Goal: Task Accomplishment & Management: Complete application form

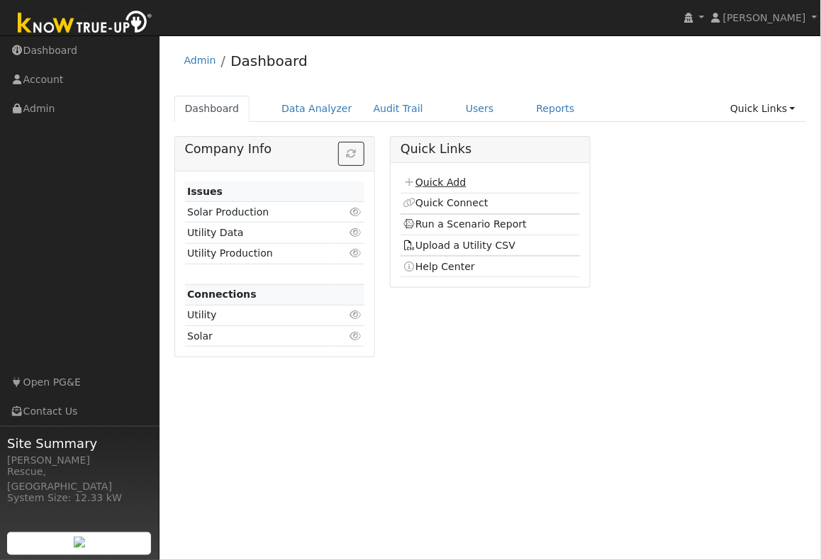
click at [447, 181] on link "Quick Add" at bounding box center [434, 182] width 63 height 11
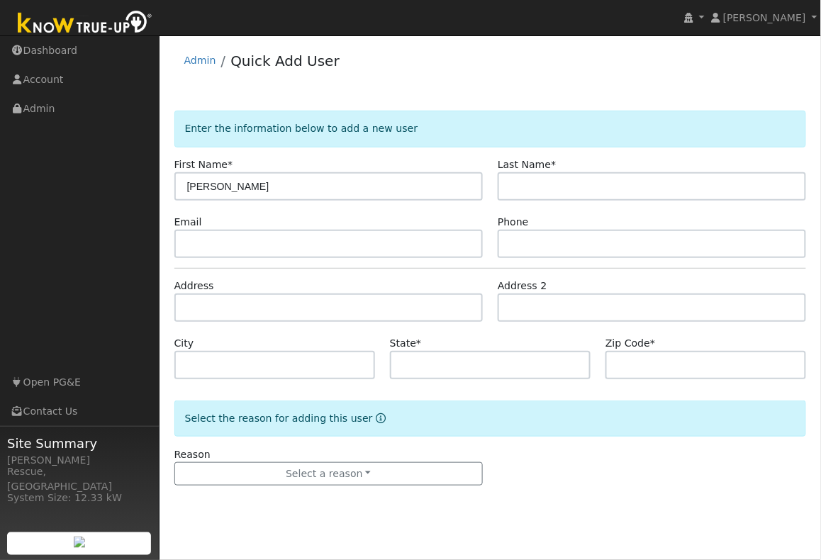
type input "Debbie"
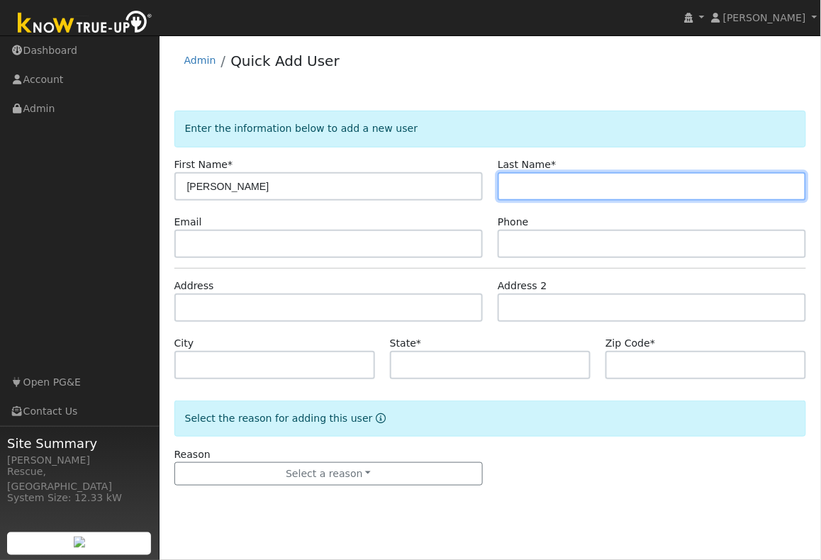
click at [523, 184] on input "text" at bounding box center [652, 186] width 308 height 28
type input "David"
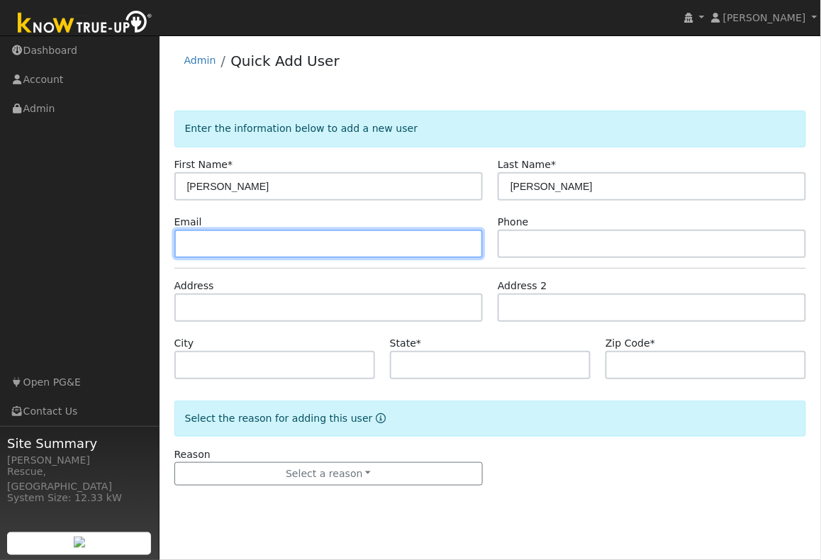
paste input "soldbydeb@prodigy.net"
type input "soldbydeb@prodigy.net"
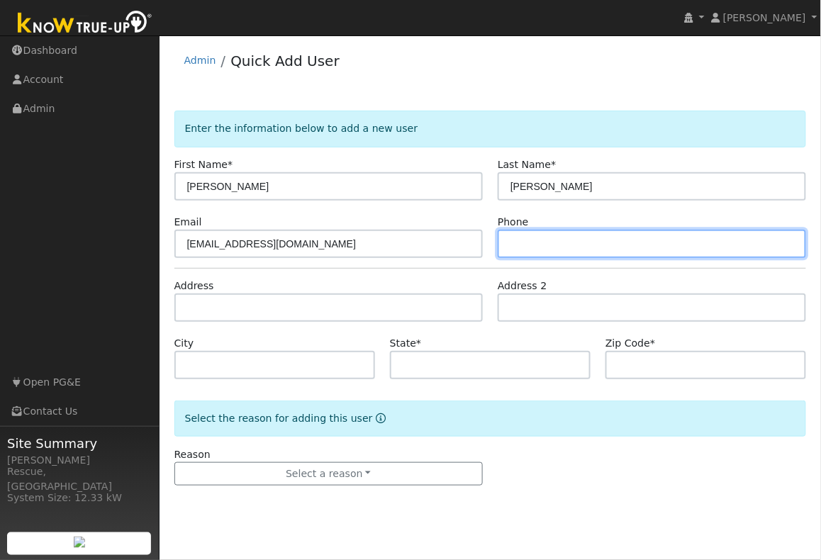
click at [523, 238] on input "text" at bounding box center [652, 244] width 308 height 28
type input "916-952-5637"
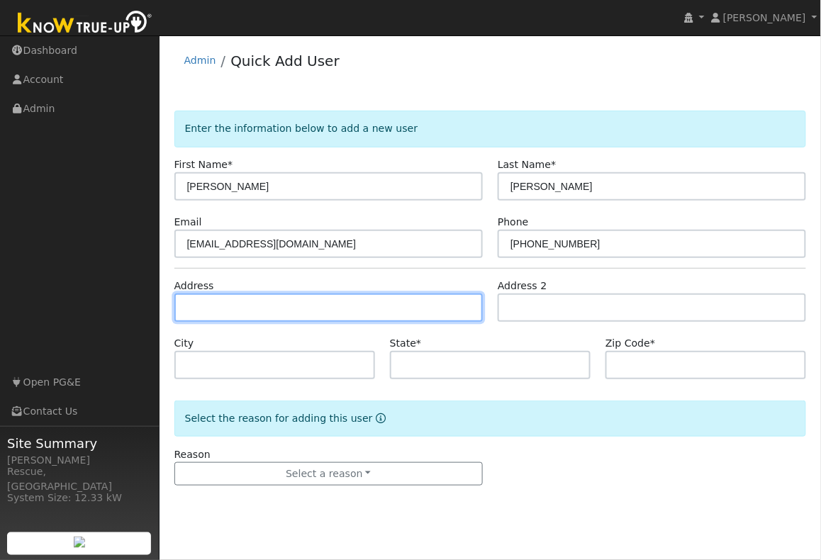
click at [386, 316] on input "text" at bounding box center [328, 308] width 308 height 28
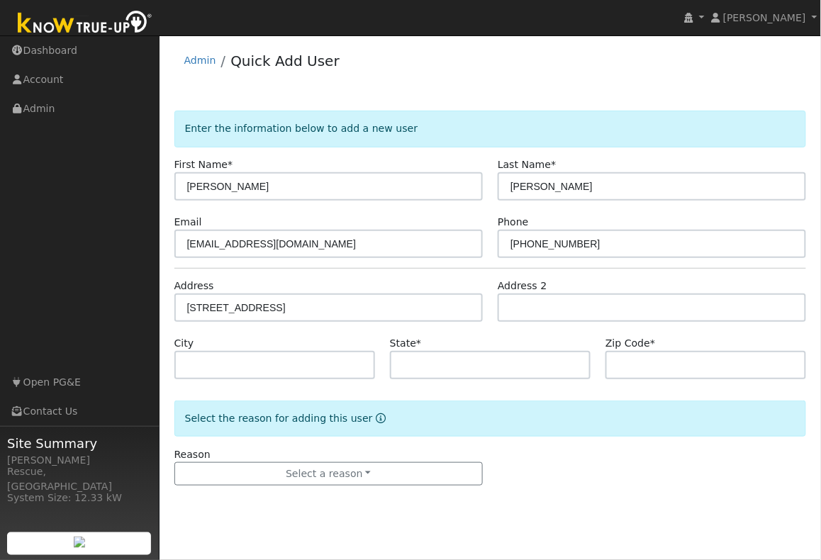
drag, startPoint x: 354, startPoint y: 333, endPoint x: 355, endPoint y: 342, distance: 8.5
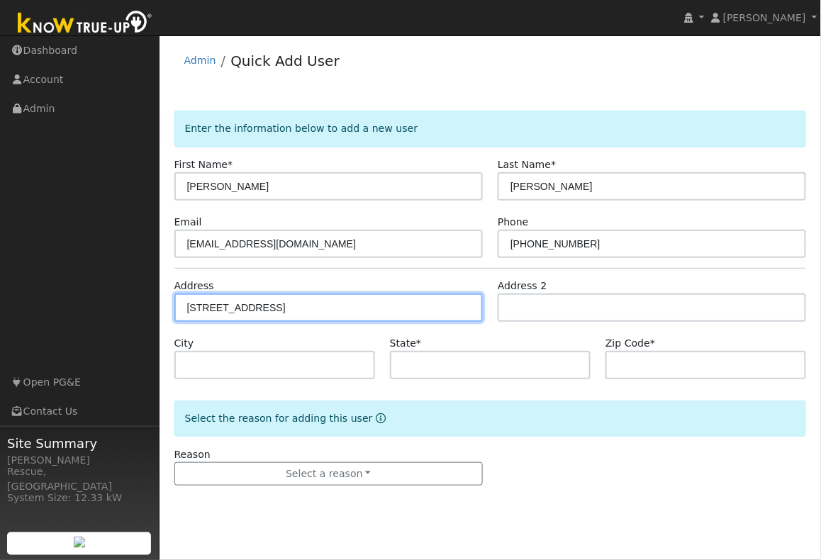
type input "[STREET_ADDRESS]"
type input "[GEOGRAPHIC_DATA]"
type input "CA"
type input "95682"
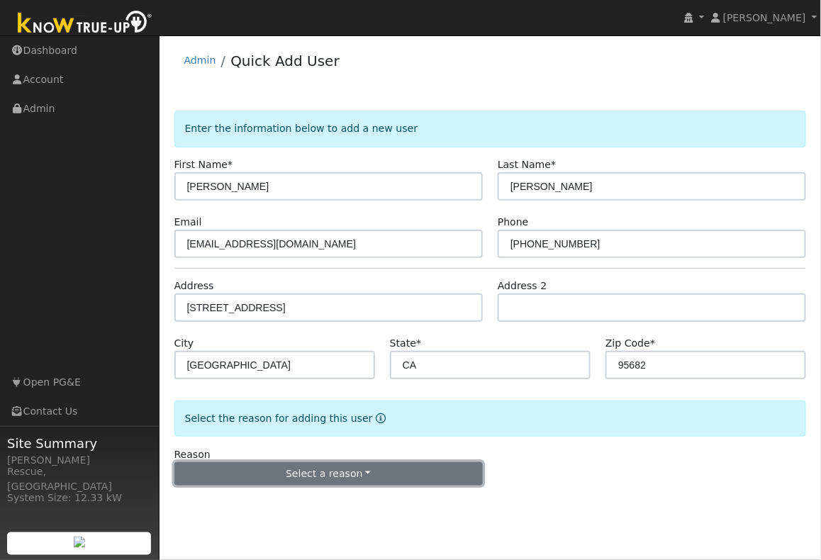
click at [403, 484] on button "Select a reason" at bounding box center [328, 474] width 308 height 24
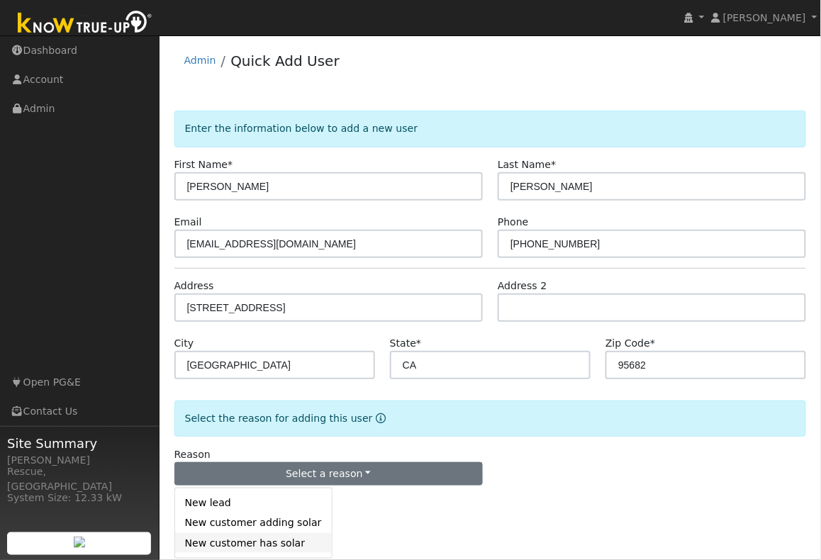
click at [284, 542] on link "New customer has solar" at bounding box center [253, 543] width 157 height 20
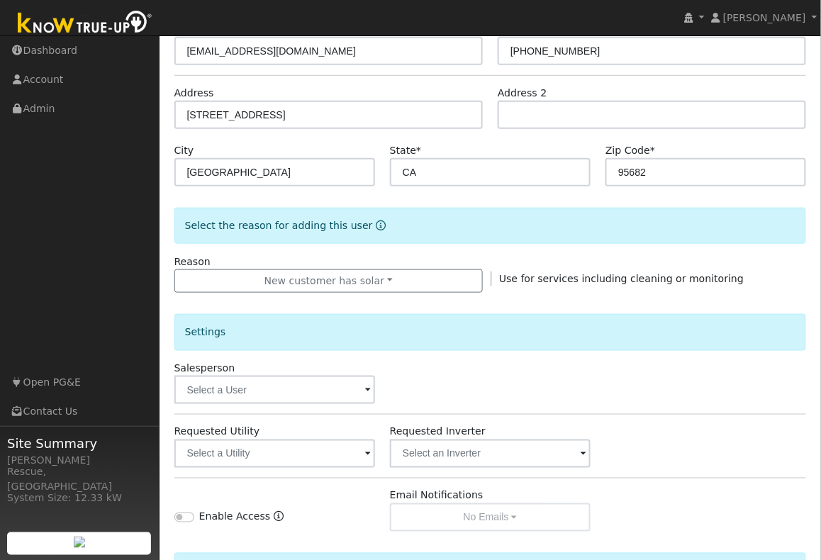
scroll to position [204, 0]
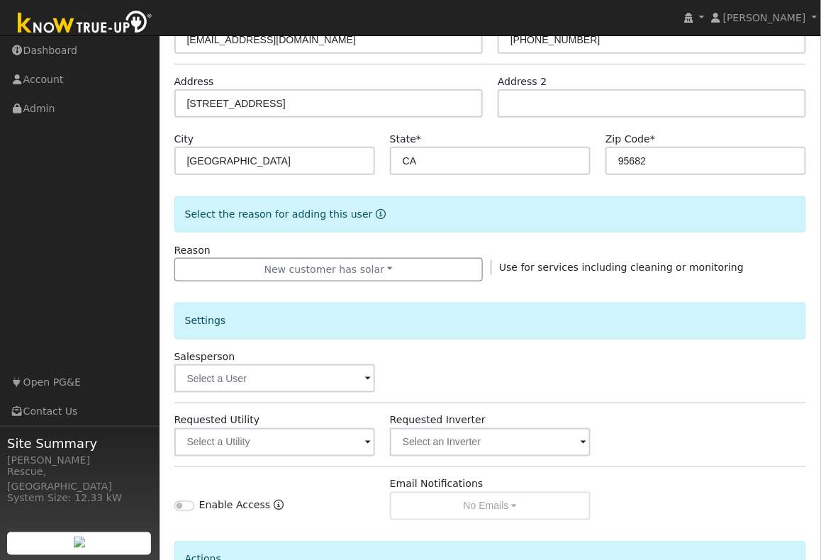
drag, startPoint x: 346, startPoint y: 359, endPoint x: 348, endPoint y: 367, distance: 7.4
click at [346, 359] on div "Salesperson" at bounding box center [275, 371] width 216 height 43
click at [353, 378] on input "text" at bounding box center [274, 378] width 201 height 28
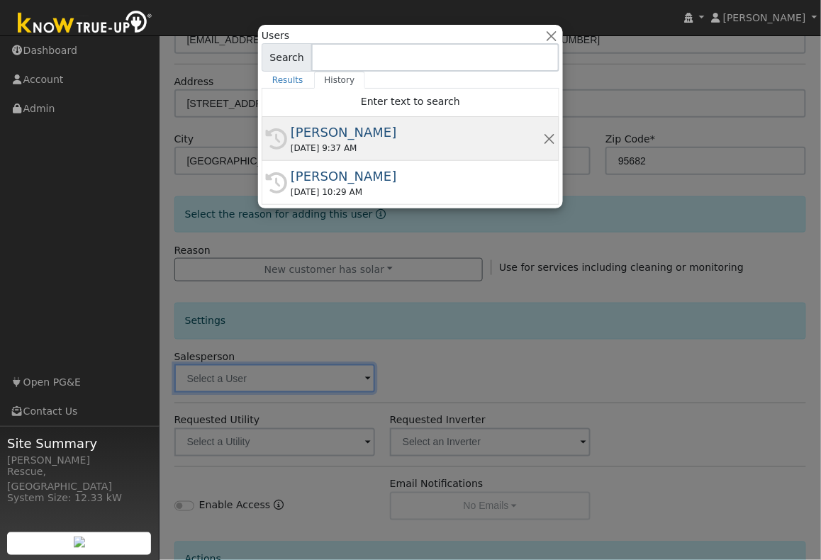
click at [429, 144] on div "10/08/2025 9:37 AM" at bounding box center [417, 148] width 252 height 13
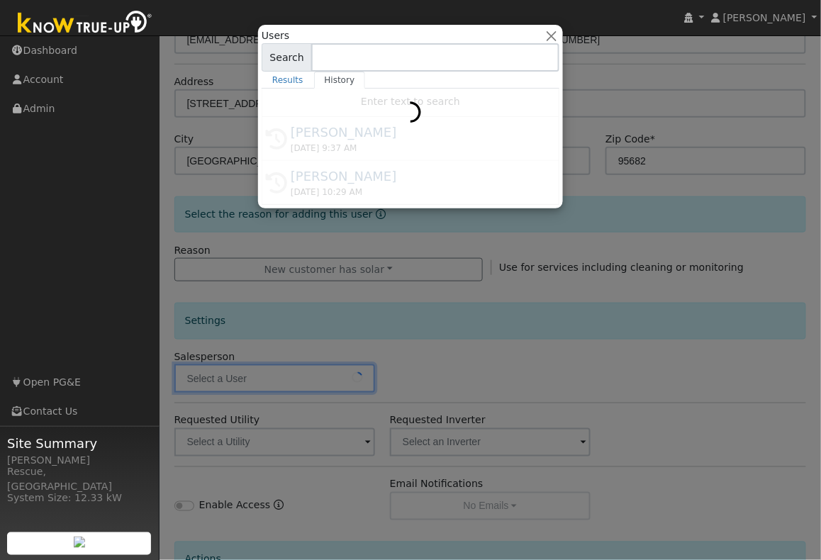
type input "[PERSON_NAME]"
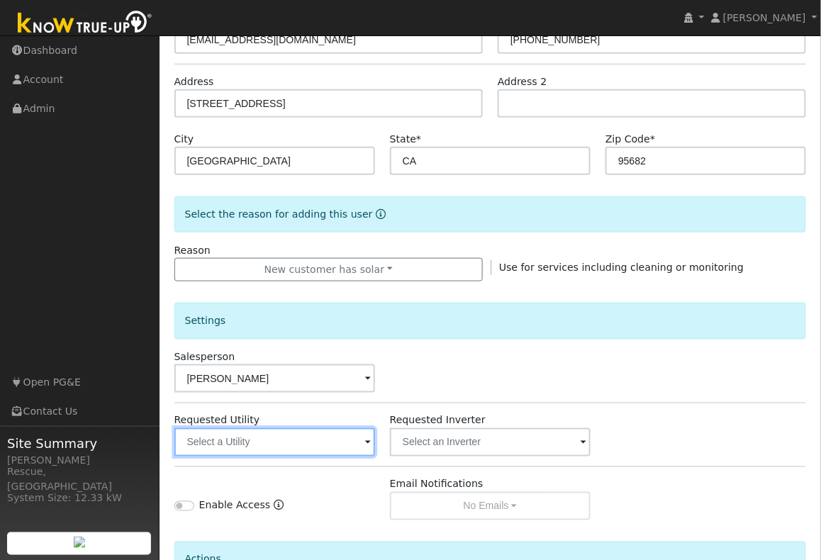
click at [332, 442] on input "text" at bounding box center [274, 442] width 201 height 28
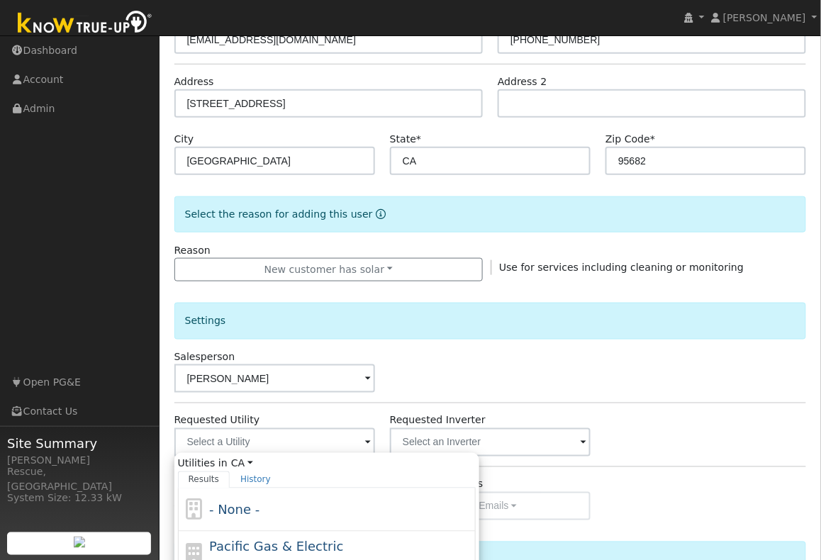
click at [303, 540] on span "Pacific Gas & Electric" at bounding box center [276, 547] width 134 height 15
type input "Pacific Gas & Electric"
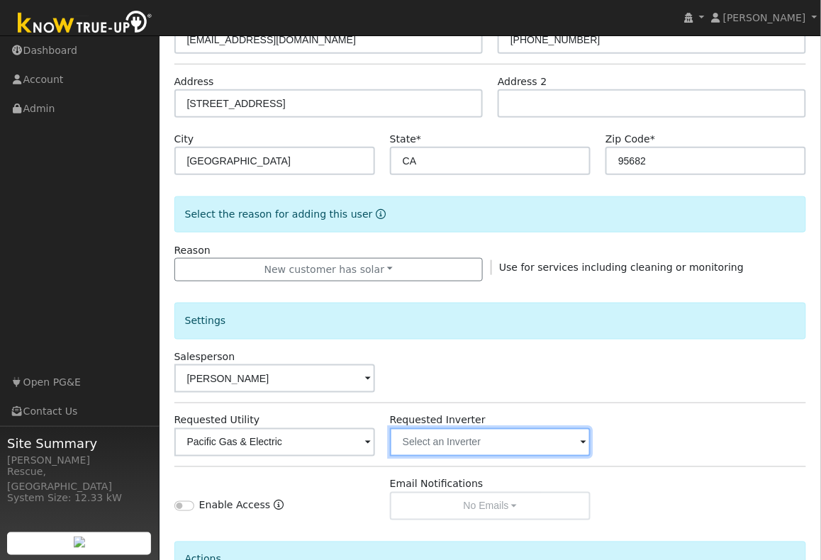
click at [471, 437] on input "text" at bounding box center [490, 442] width 201 height 28
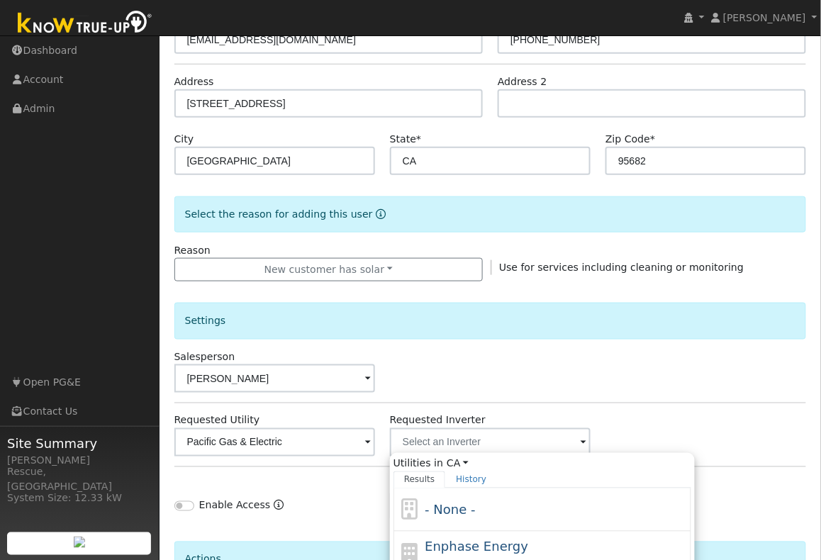
drag, startPoint x: 451, startPoint y: 506, endPoint x: 470, endPoint y: 472, distance: 39.1
click at [451, 505] on span "- None -" at bounding box center [450, 510] width 50 height 15
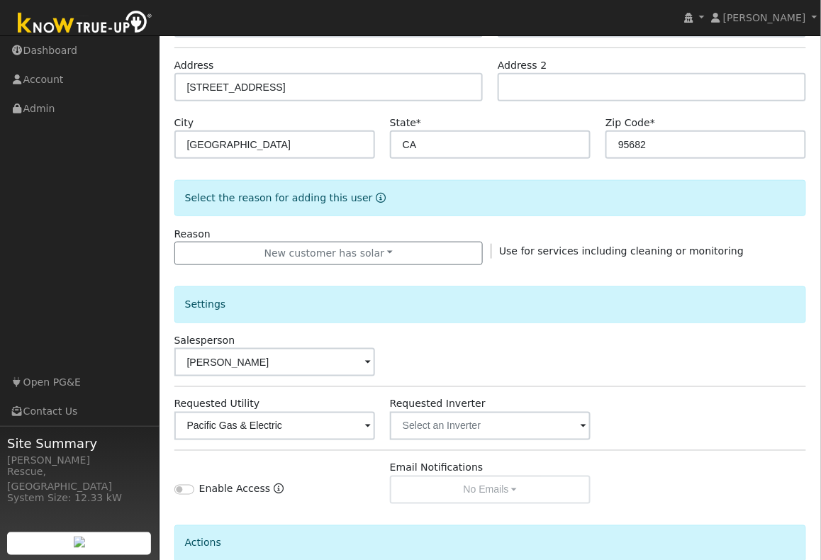
scroll to position [356, 0]
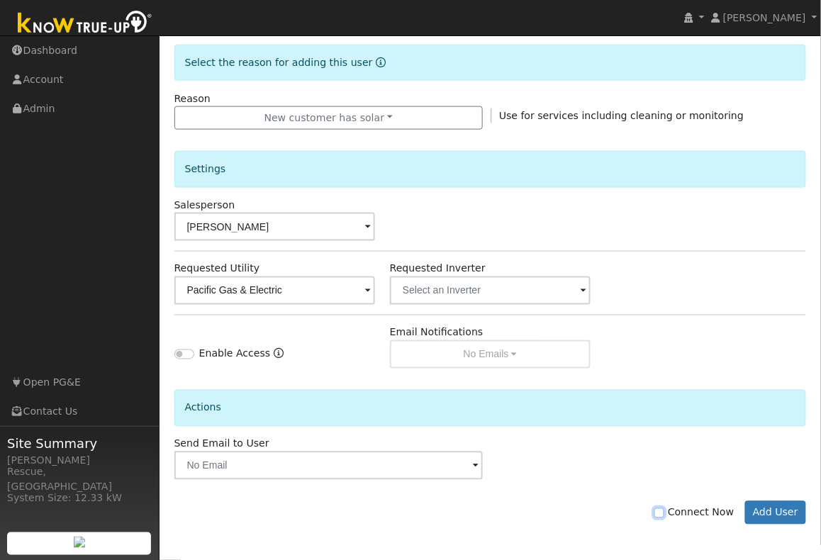
click at [664, 515] on input "Connect Now" at bounding box center [659, 513] width 10 height 10
click at [674, 514] on label "Connect Now" at bounding box center [693, 513] width 79 height 15
click at [664, 514] on input "Connect Now" at bounding box center [659, 513] width 10 height 10
checkbox input "false"
click at [766, 516] on button "Add User" at bounding box center [776, 513] width 62 height 24
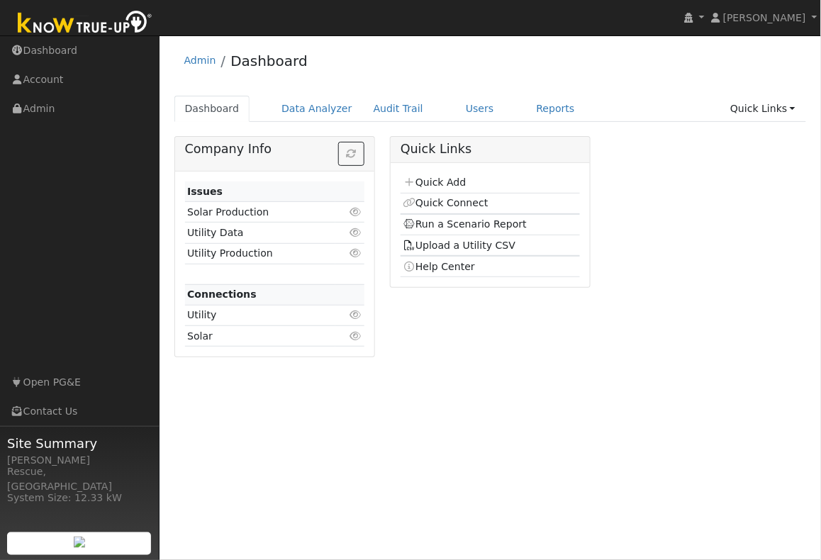
click at [550, 145] on h5 "Quick Links" at bounding box center [490, 149] width 179 height 15
click at [473, 112] on link "Users" at bounding box center [480, 109] width 50 height 26
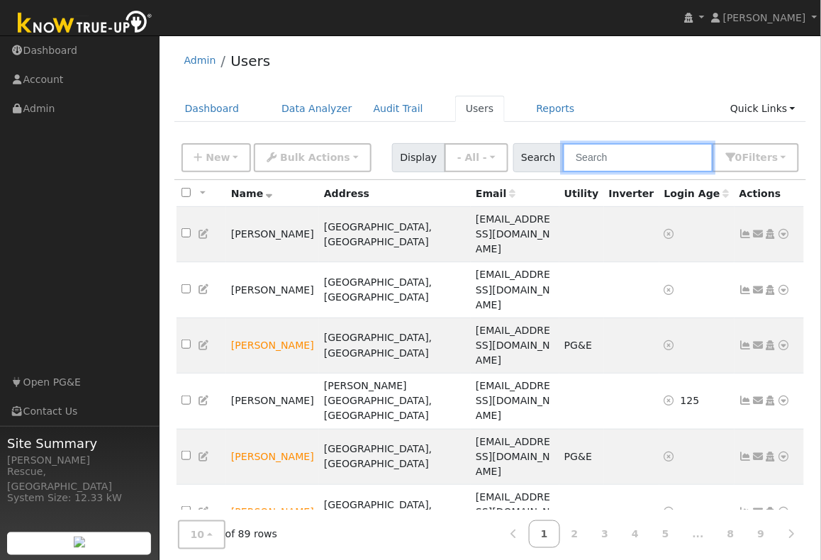
click at [635, 151] on input "text" at bounding box center [638, 157] width 150 height 29
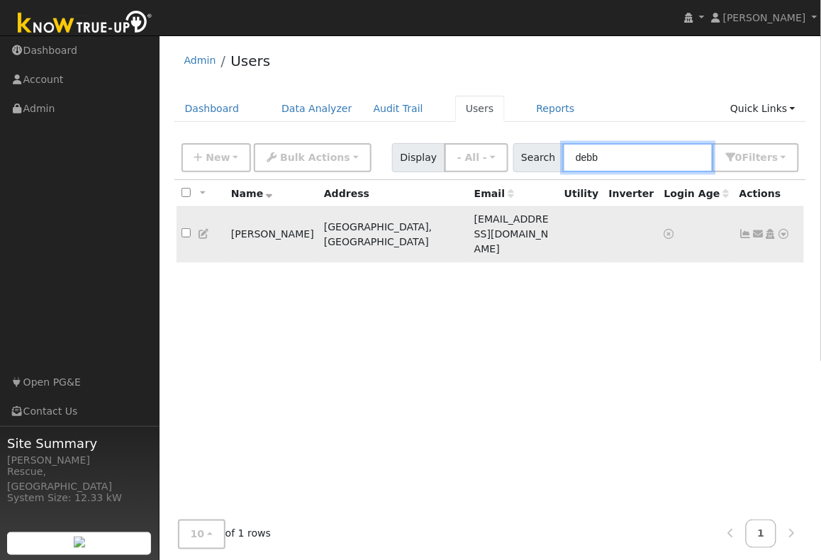
type input "debb"
click at [760, 229] on icon at bounding box center [758, 234] width 13 height 10
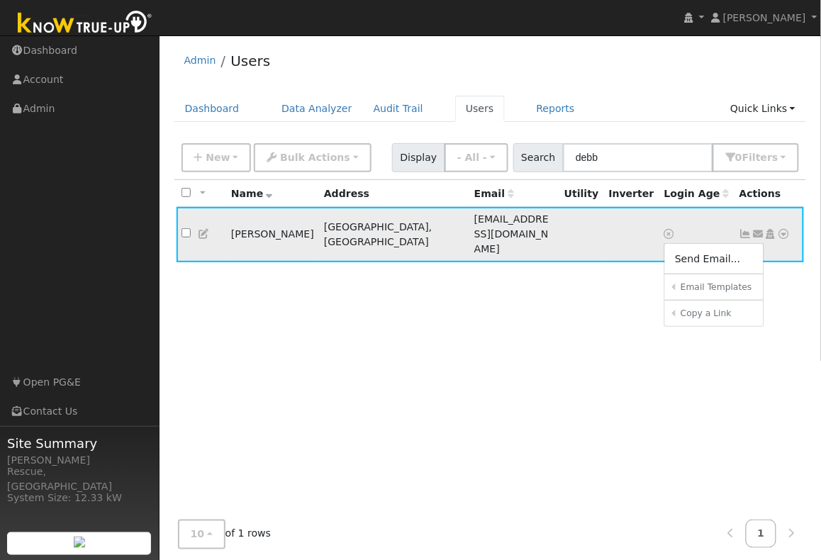
click at [790, 229] on icon at bounding box center [784, 234] width 13 height 10
click at [259, 229] on td "[PERSON_NAME]" at bounding box center [272, 234] width 93 height 55
click at [206, 229] on icon at bounding box center [204, 234] width 13 height 10
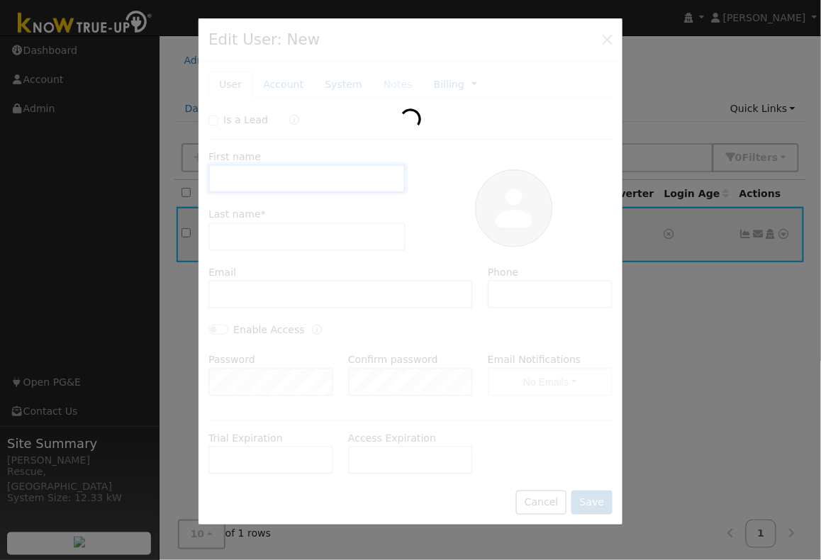
type input "[PERSON_NAME]"
type input "[EMAIL_ADDRESS][DOMAIN_NAME]"
type input "[PHONE_NUMBER]"
type input "Default Account"
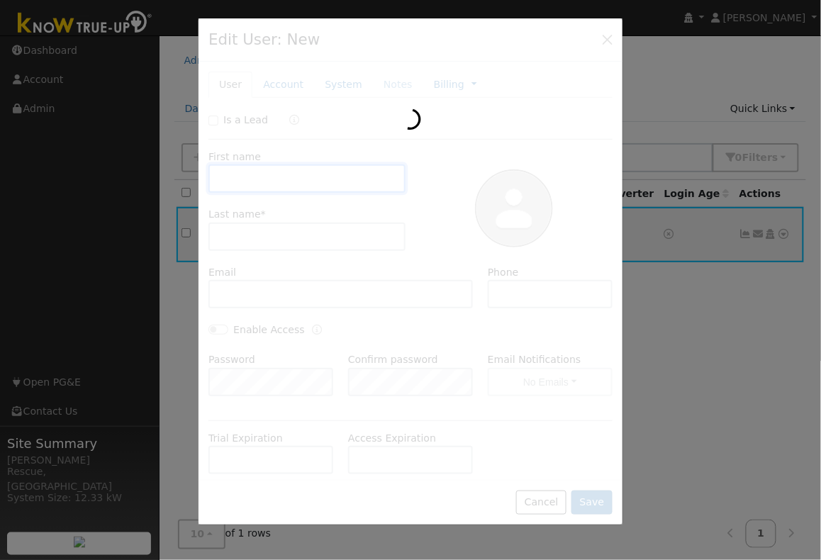
type input "[STREET_ADDRESS]"
type input "[GEOGRAPHIC_DATA]"
type input "CA"
type input "95682"
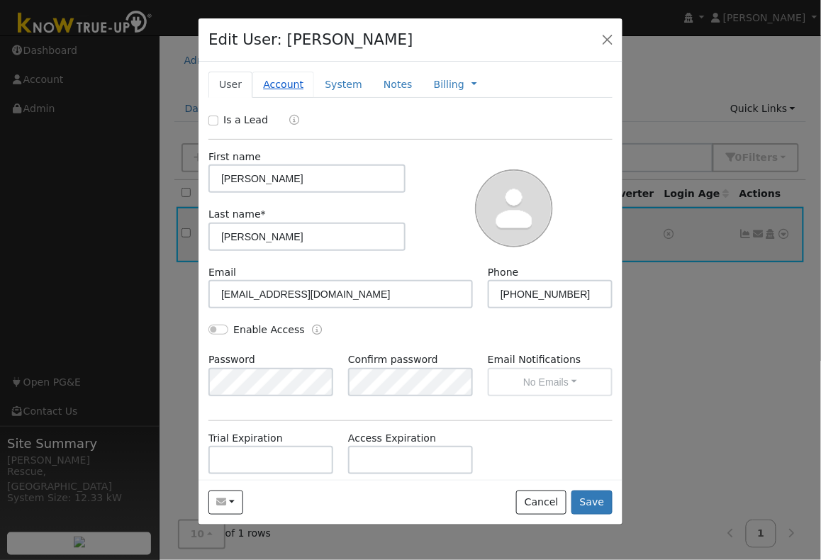
click at [289, 92] on link "Account" at bounding box center [283, 85] width 62 height 26
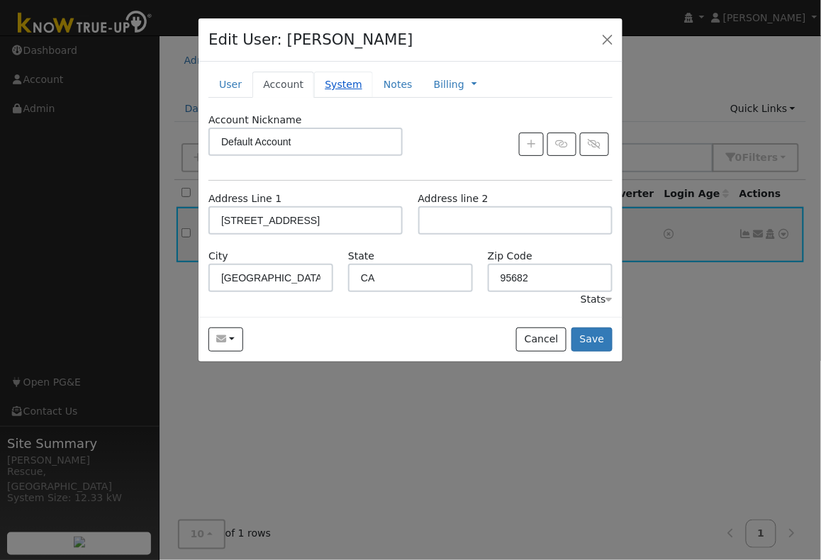
click at [342, 86] on link "System" at bounding box center [343, 85] width 59 height 26
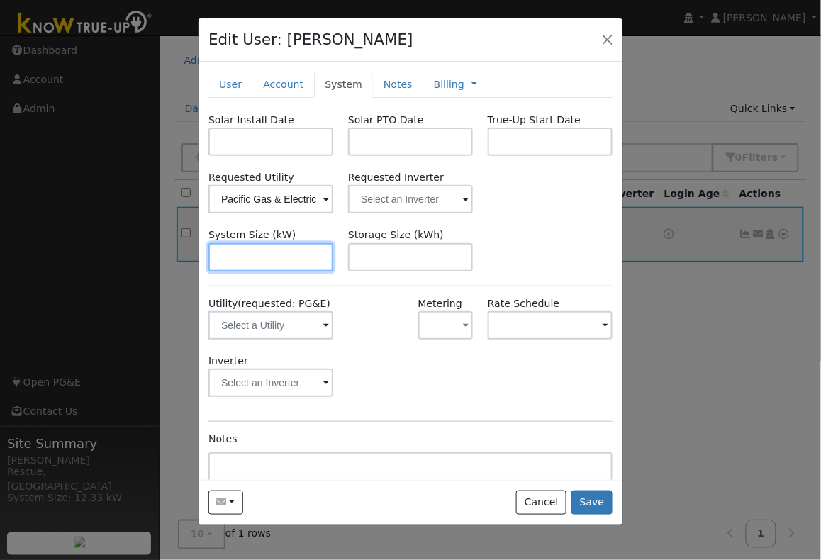
scroll to position [88, 0]
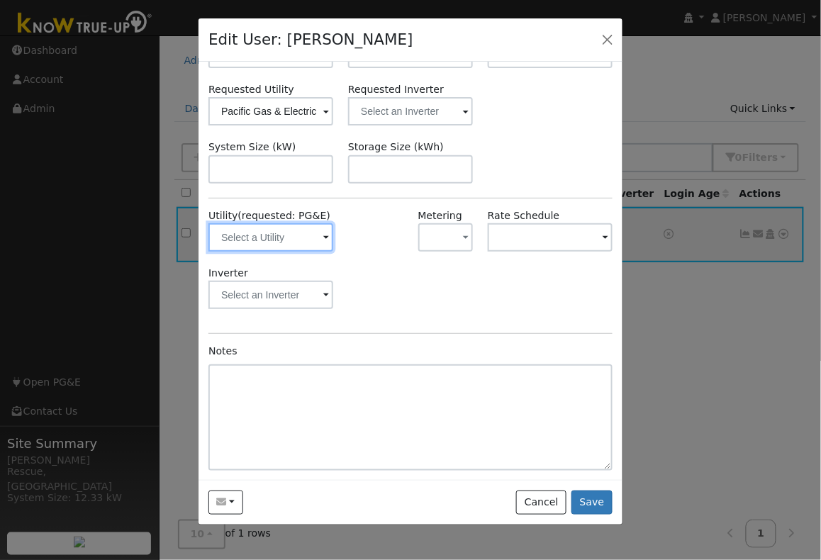
click at [306, 233] on input "text" at bounding box center [270, 237] width 125 height 28
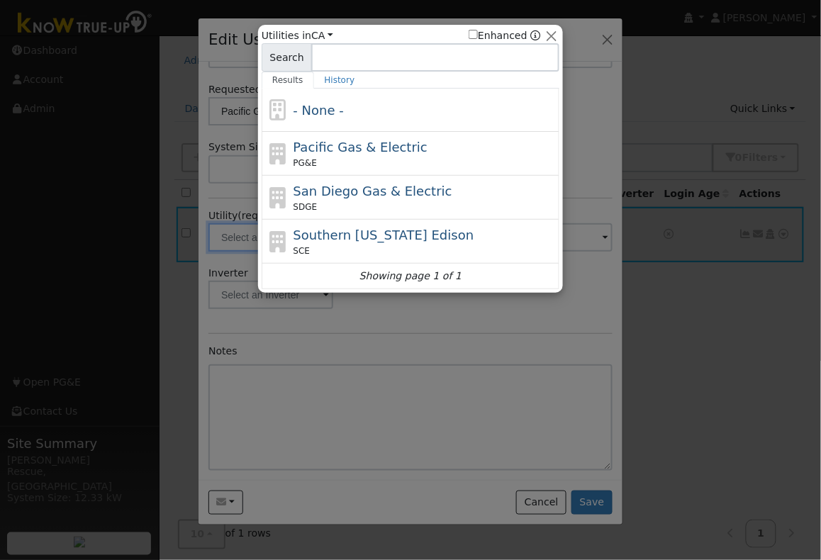
click at [346, 170] on div "Pacific Gas & Electric PG&E" at bounding box center [411, 154] width 298 height 44
type input "PG&E"
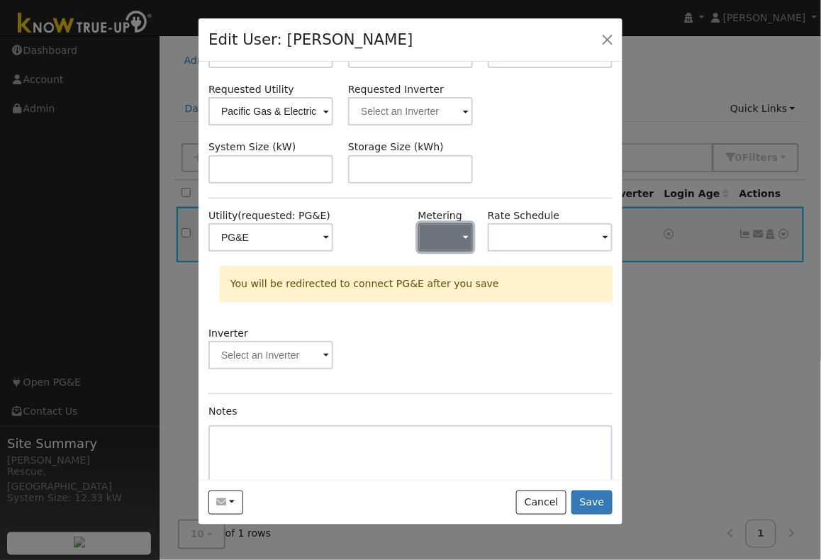
click at [455, 225] on button "button" at bounding box center [445, 237] width 55 height 28
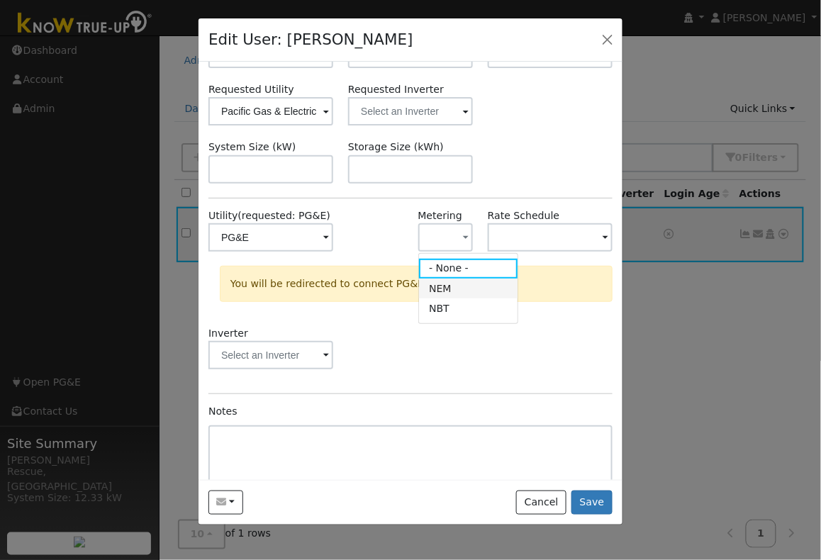
click at [472, 291] on link "NEM" at bounding box center [468, 289] width 99 height 20
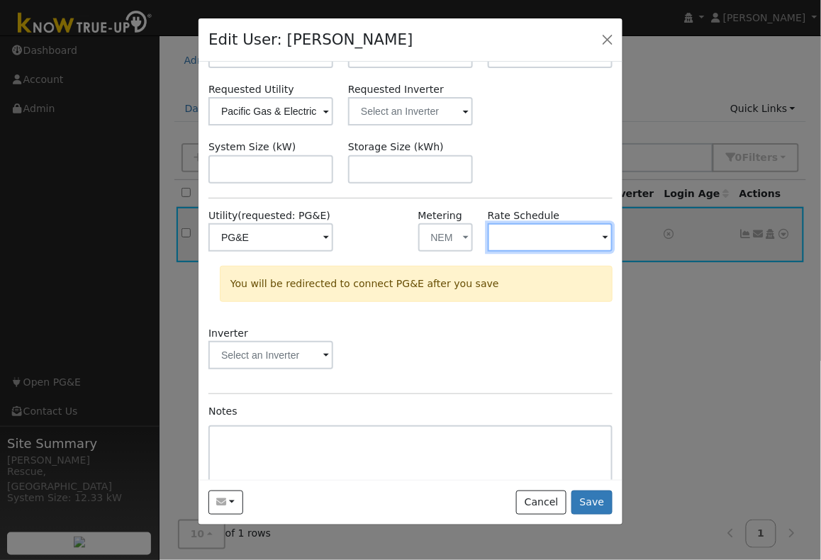
click at [516, 236] on input "text" at bounding box center [550, 237] width 125 height 28
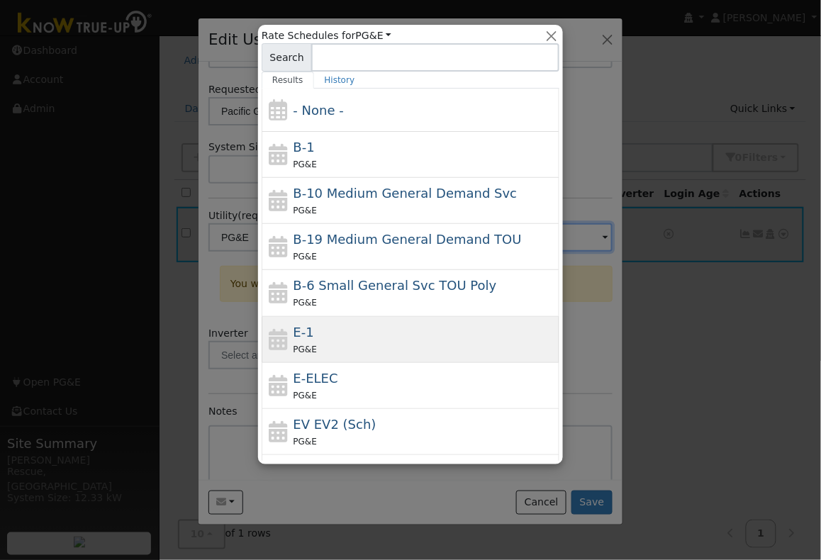
click at [430, 333] on div "E-1 PG&E" at bounding box center [425, 340] width 263 height 34
type input "E-1"
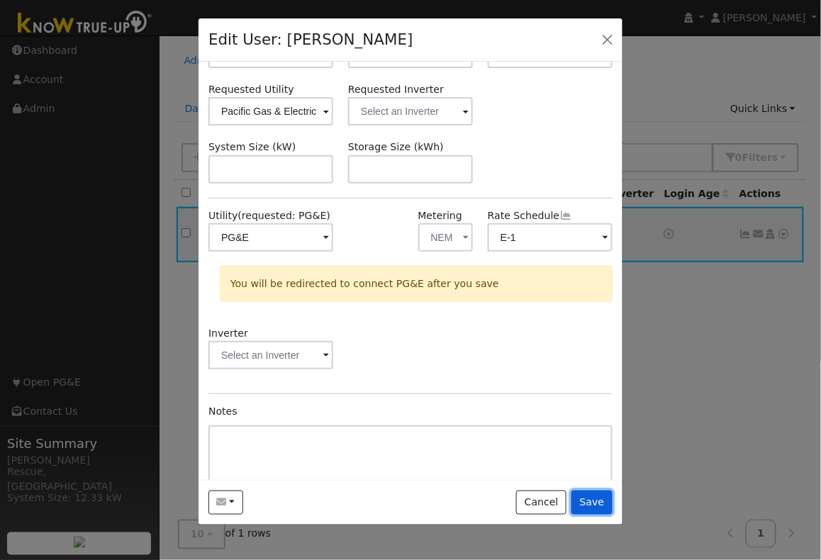
click at [598, 498] on button "Save" at bounding box center [592, 503] width 41 height 24
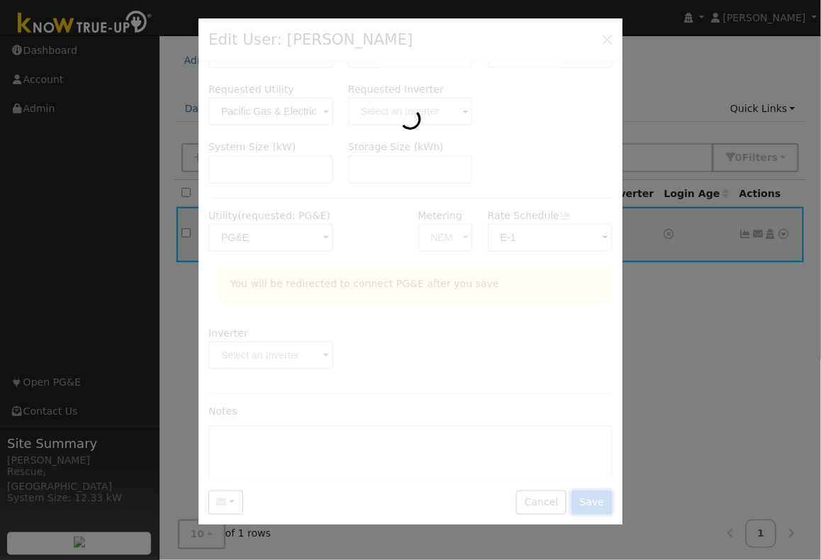
scroll to position [0, 0]
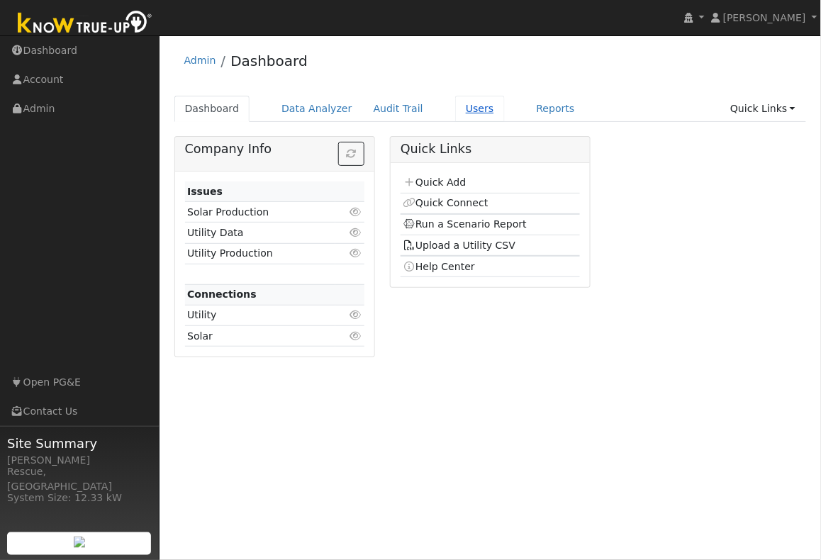
click at [455, 106] on link "Users" at bounding box center [480, 109] width 50 height 26
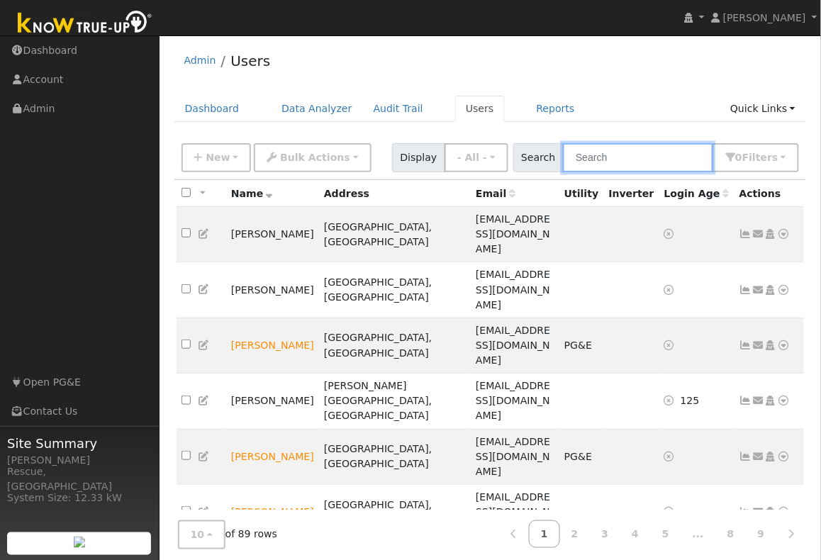
click at [645, 155] on input "text" at bounding box center [638, 157] width 150 height 29
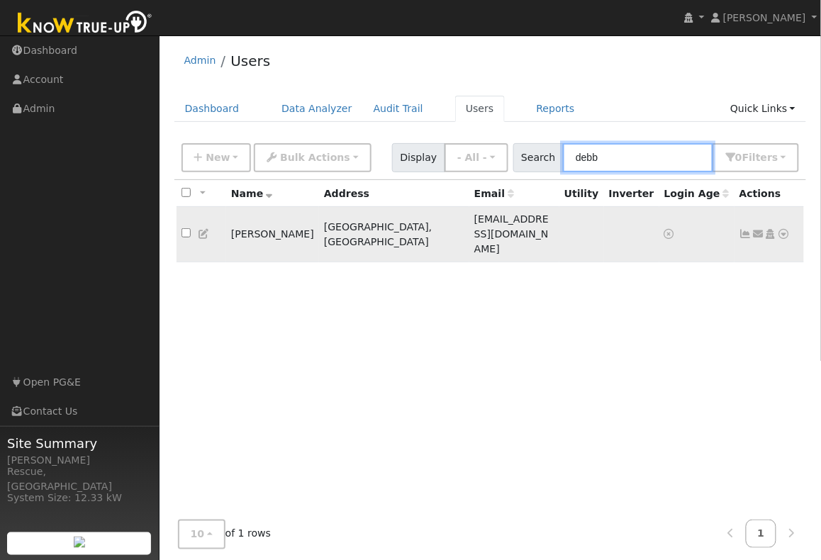
type input "debb"
click at [204, 229] on icon at bounding box center [204, 234] width 13 height 10
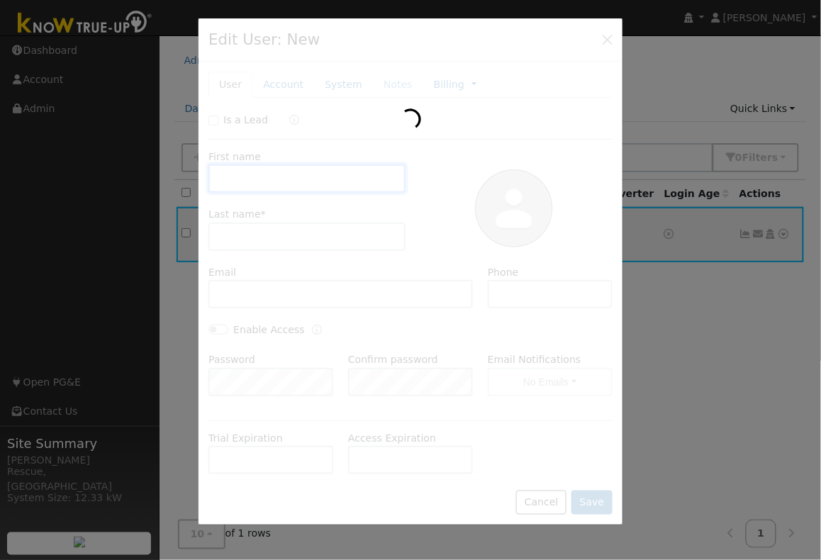
type input "[PERSON_NAME]"
type input "[EMAIL_ADDRESS][DOMAIN_NAME]"
type input "[PHONE_NUMBER]"
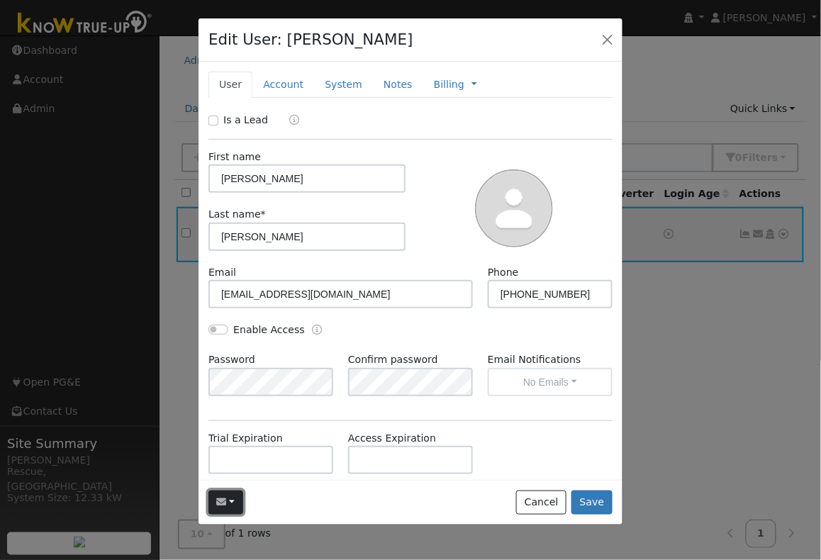
click at [234, 506] on button "button" at bounding box center [225, 503] width 35 height 24
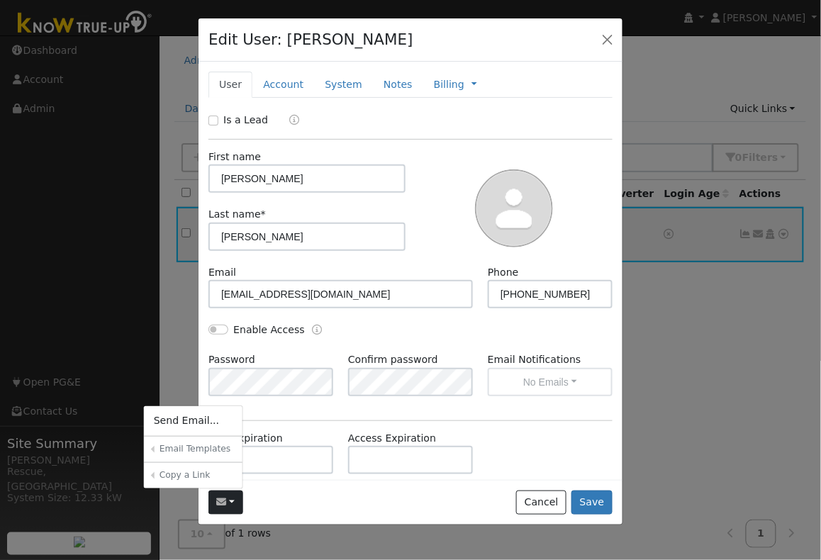
click at [0, 0] on link "Sharing Data for Solar / Battery Proposal" at bounding box center [0, 0] width 0 height 0
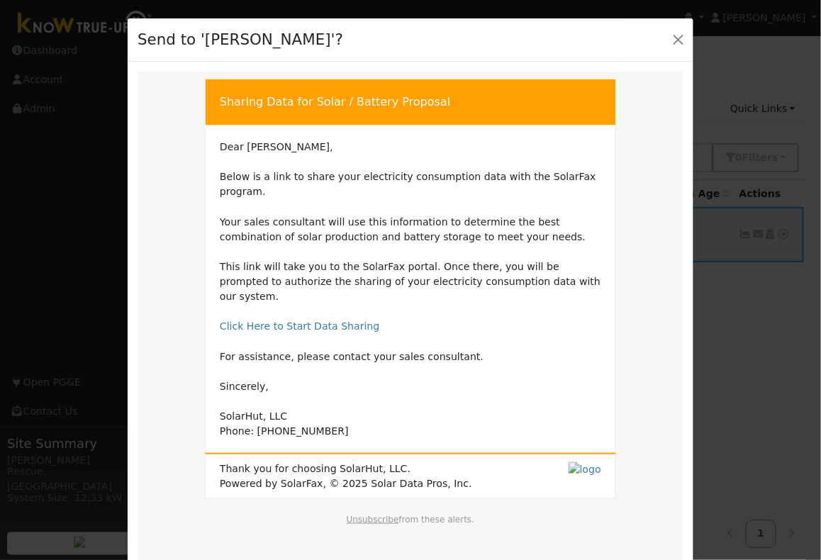
scroll to position [59, 0]
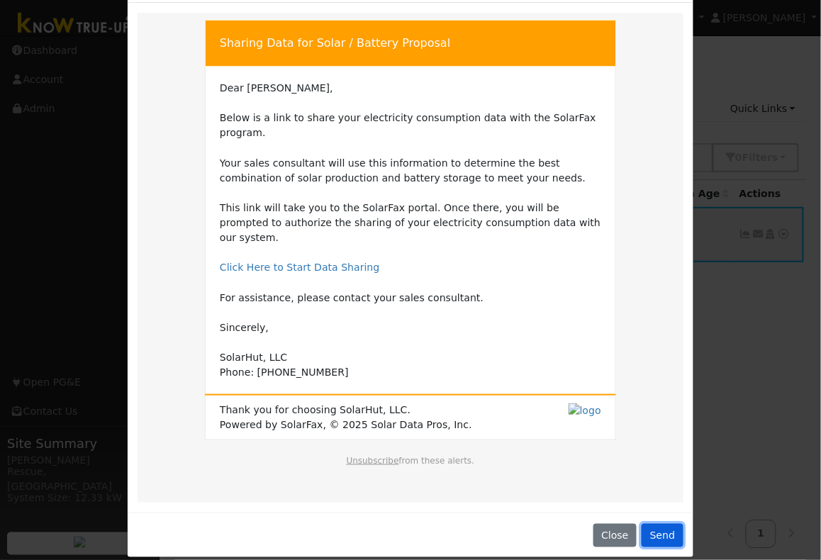
click at [668, 524] on button "Send" at bounding box center [663, 536] width 42 height 24
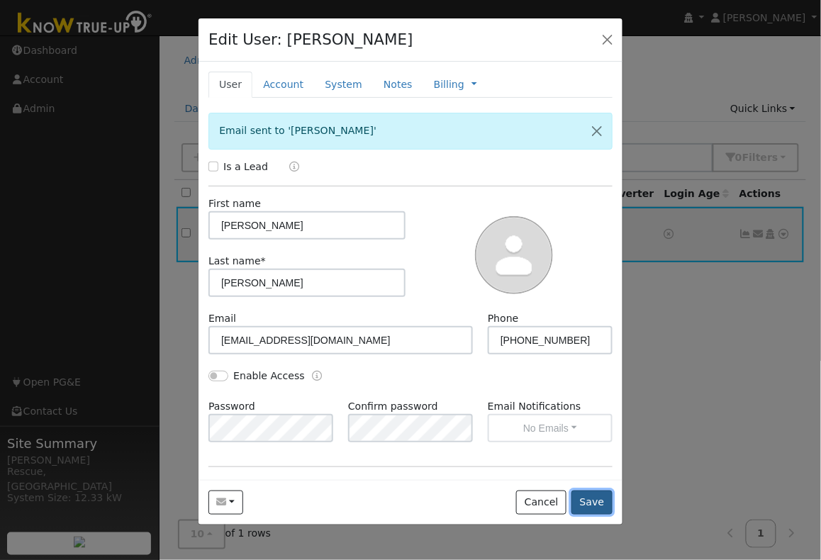
click at [608, 497] on button "Save" at bounding box center [592, 503] width 41 height 24
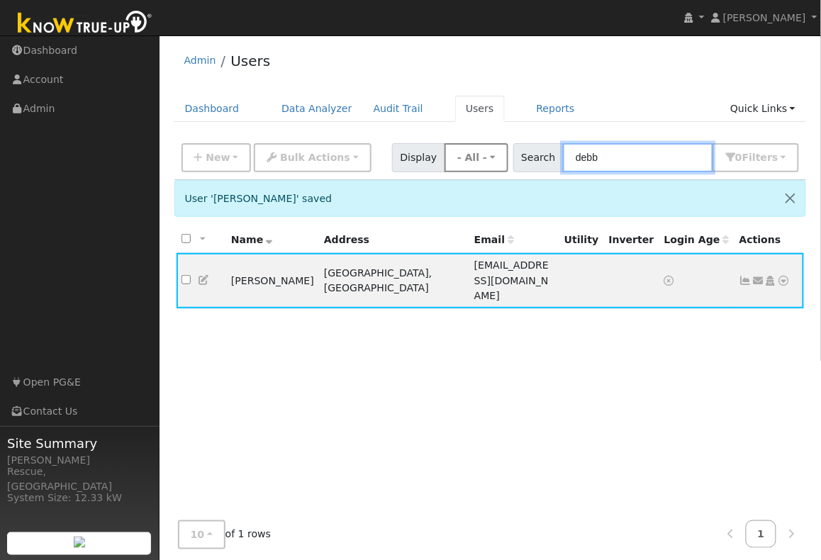
drag, startPoint x: 666, startPoint y: 155, endPoint x: 530, endPoint y: 152, distance: 136.2
click at [530, 152] on div "New Add User Quick Add Quick Connect Quick Convert Lead Bulk Actions Send Email…" at bounding box center [490, 155] width 623 height 34
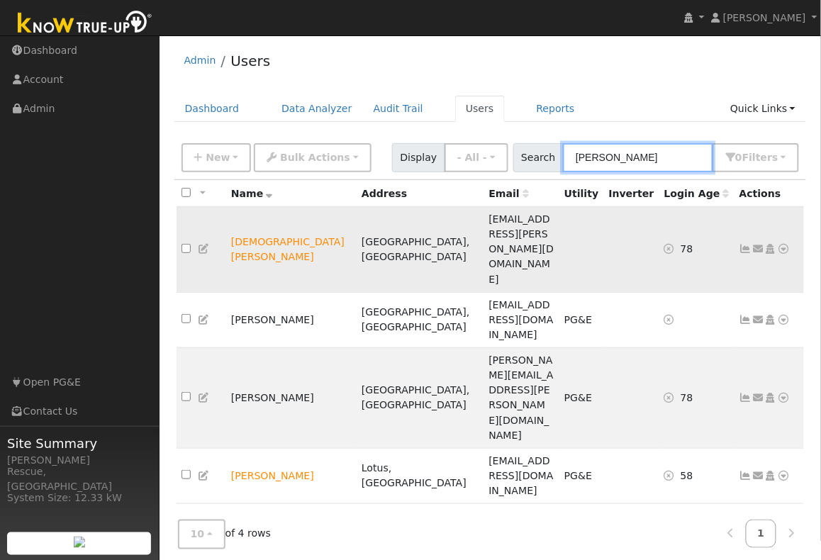
type input "chris"
click at [786, 244] on icon at bounding box center [784, 249] width 13 height 10
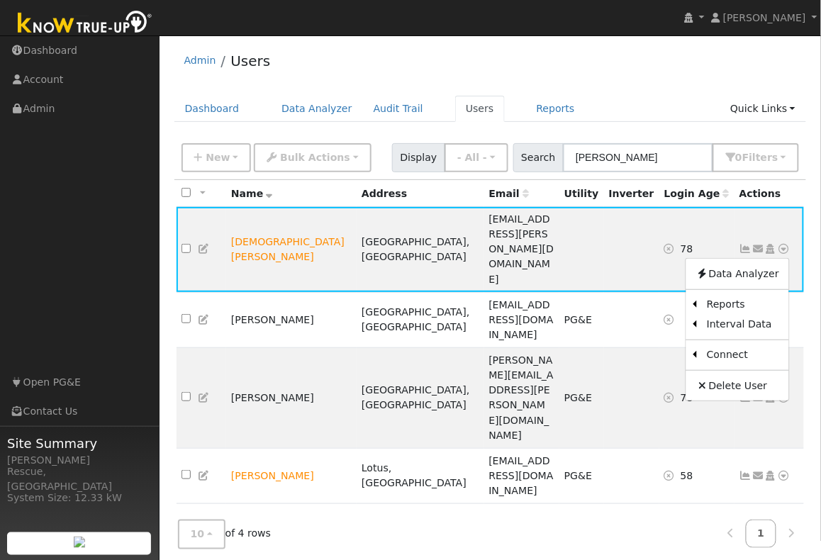
click at [591, 345] on div "All None All on page None on page Name Address Email Utility Inverter Login Age…" at bounding box center [490, 348] width 632 height 336
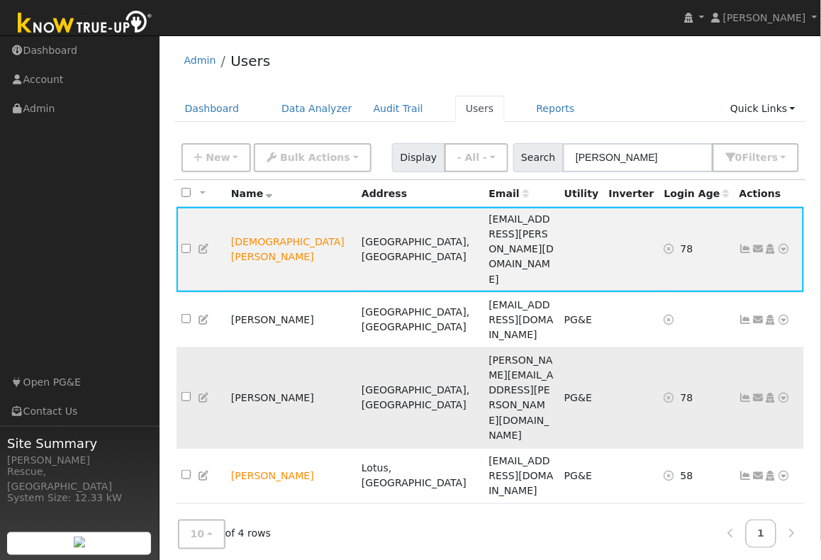
click at [783, 393] on icon at bounding box center [784, 398] width 13 height 10
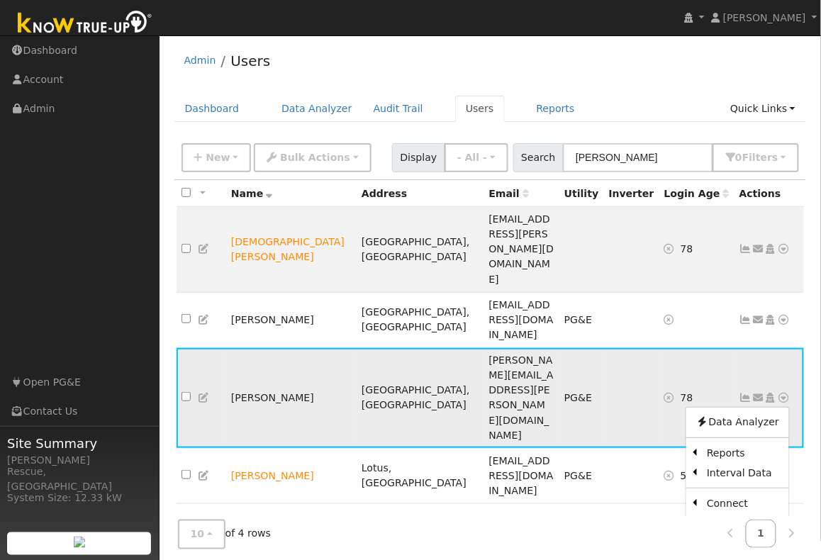
click at [646, 526] on link "Utility" at bounding box center [637, 536] width 99 height 20
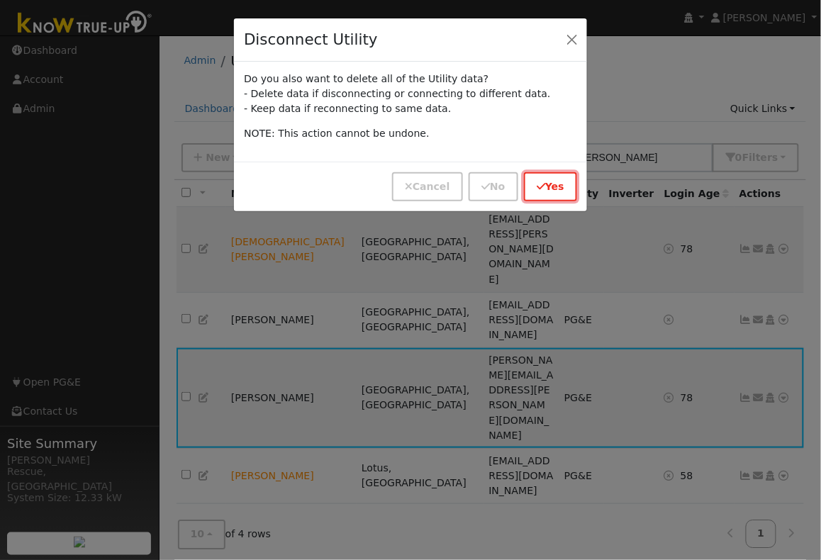
click at [542, 190] on icon "button" at bounding box center [541, 187] width 9 height 10
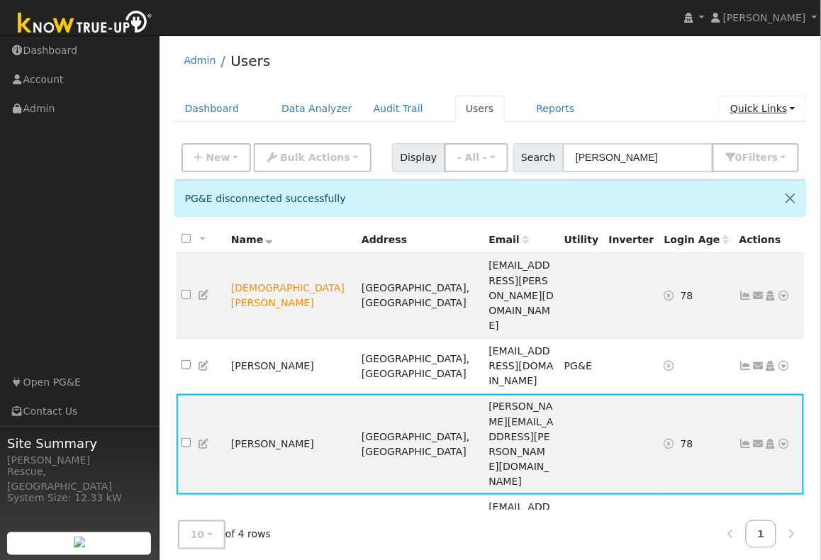
click at [772, 100] on link "Quick Links" at bounding box center [763, 109] width 87 height 26
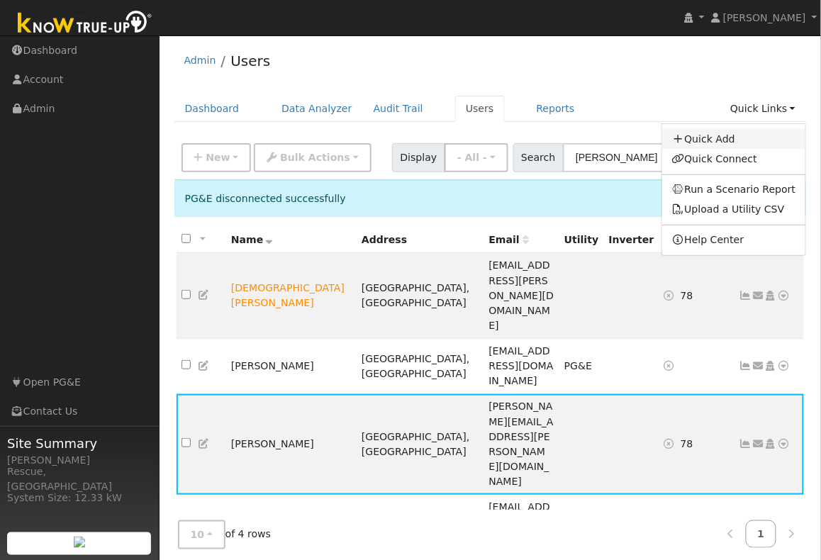
click at [757, 143] on link "Quick Add" at bounding box center [734, 139] width 144 height 20
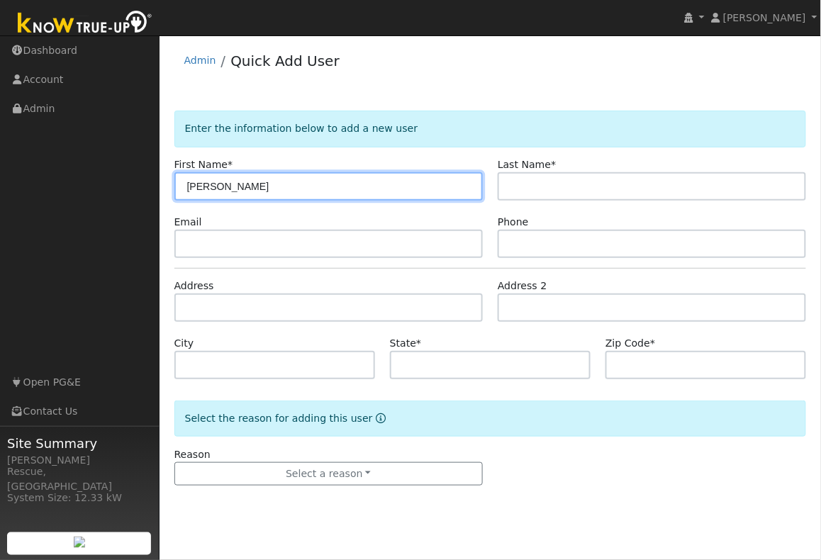
type input "Christopher"
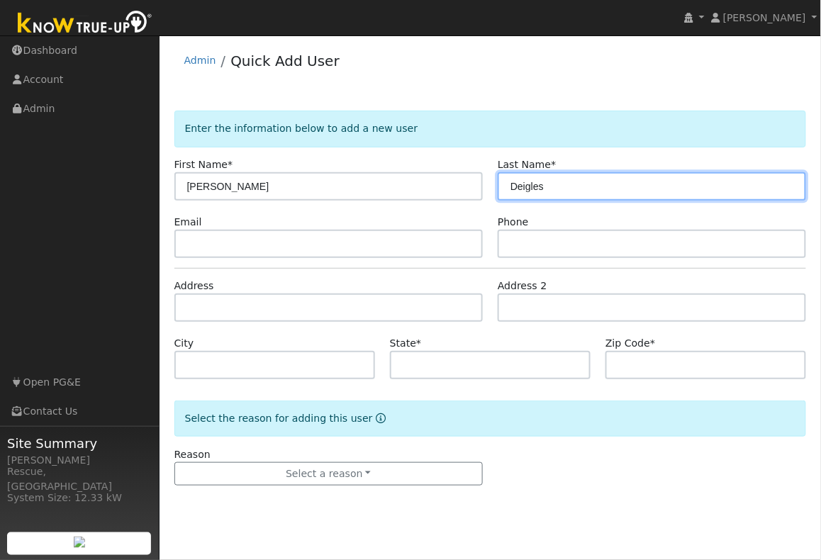
drag, startPoint x: 517, startPoint y: 185, endPoint x: 500, endPoint y: 185, distance: 17.0
click at [501, 186] on input "Deigles" at bounding box center [652, 186] width 308 height 28
type input "Feigles"
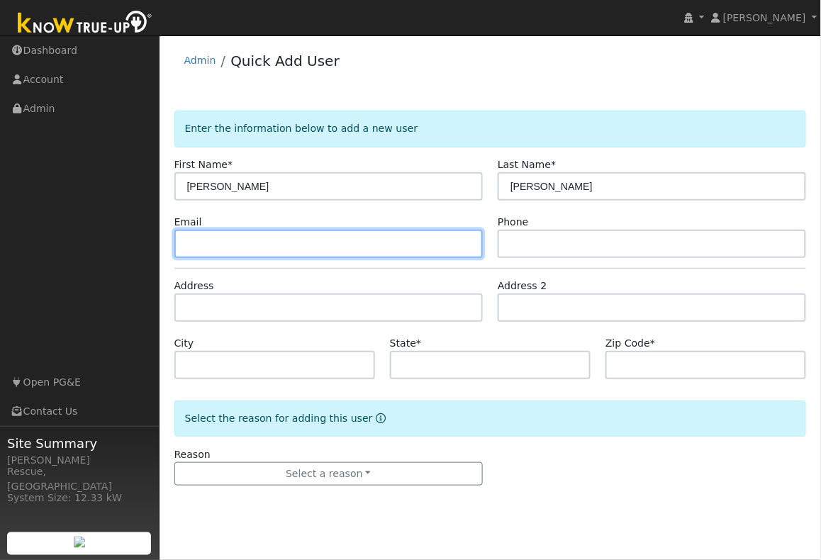
click at [400, 235] on input "text" at bounding box center [328, 244] width 308 height 28
paste input "cwfeigles@gmail.com"
type input "cwfeigles@gmail.com"
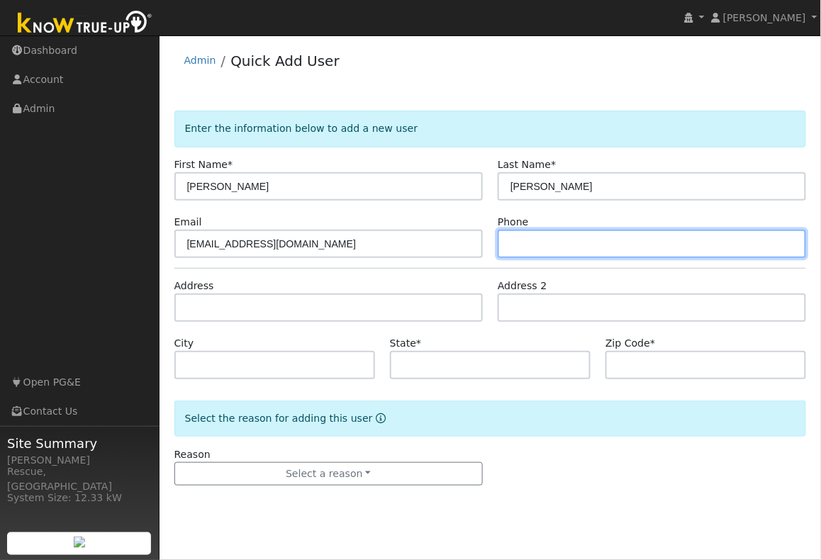
click at [601, 245] on input "text" at bounding box center [652, 244] width 308 height 28
type input "5304092437"
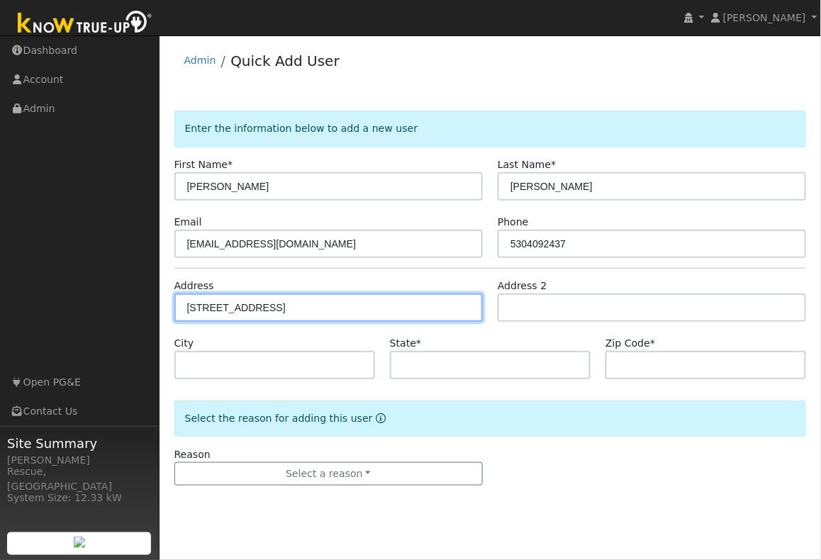
type input "2517 Sandpiper Way"
type input "Cameron Park"
type input "CA"
type input "95682"
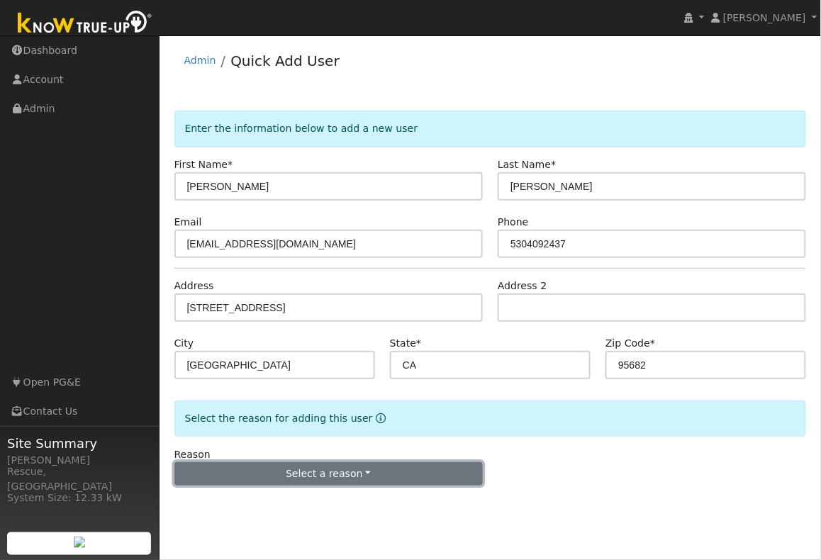
click at [395, 475] on button "Select a reason" at bounding box center [328, 474] width 308 height 24
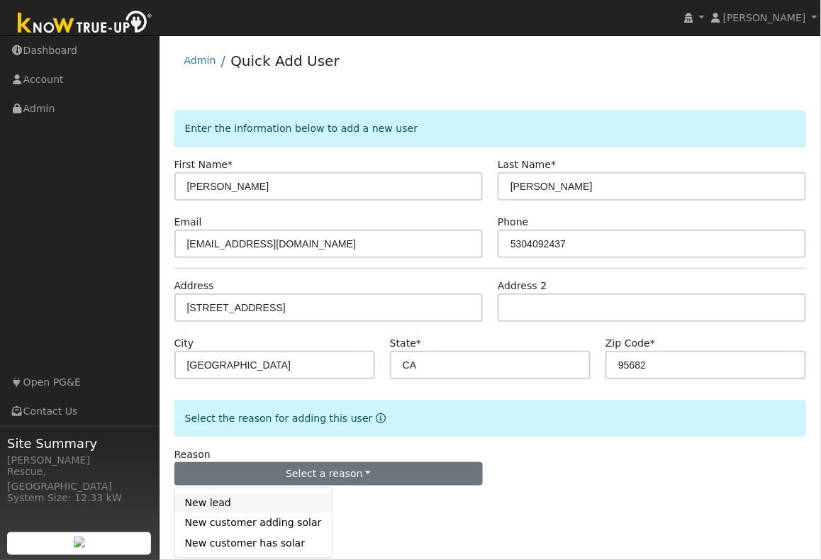
click at [273, 508] on link "New lead" at bounding box center [253, 504] width 157 height 20
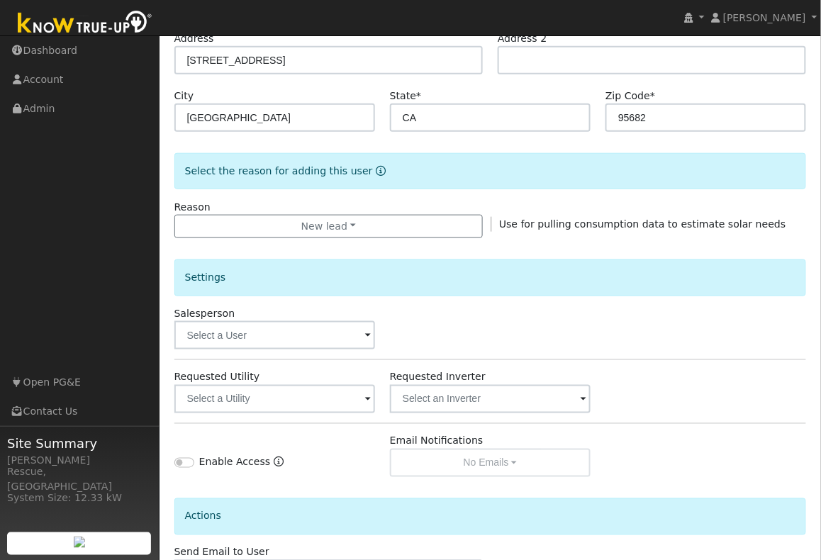
scroll to position [356, 0]
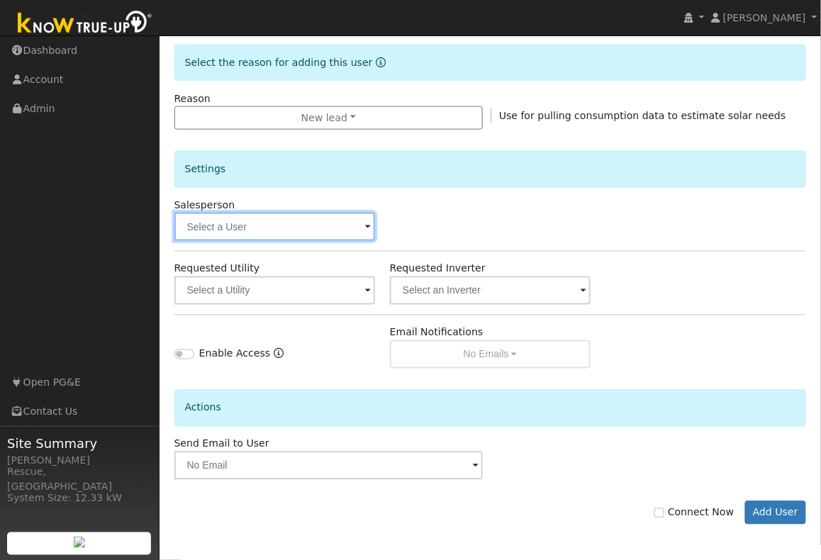
click at [269, 237] on input "text" at bounding box center [274, 227] width 201 height 28
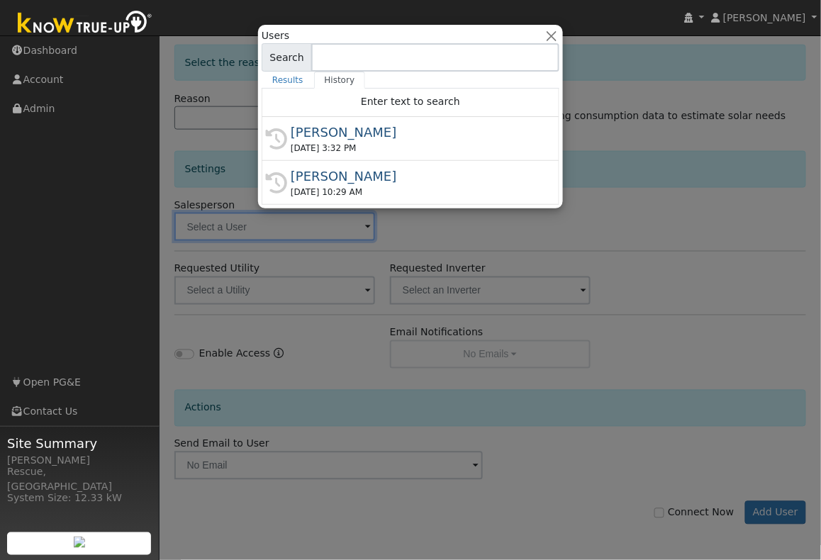
click at [365, 154] on div "10/15/2025 3:32 PM" at bounding box center [417, 148] width 252 height 13
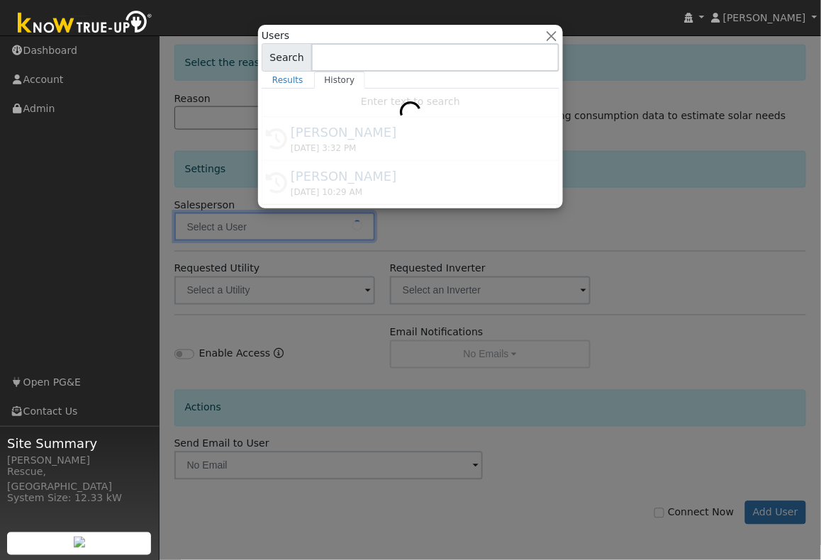
type input "[PERSON_NAME]"
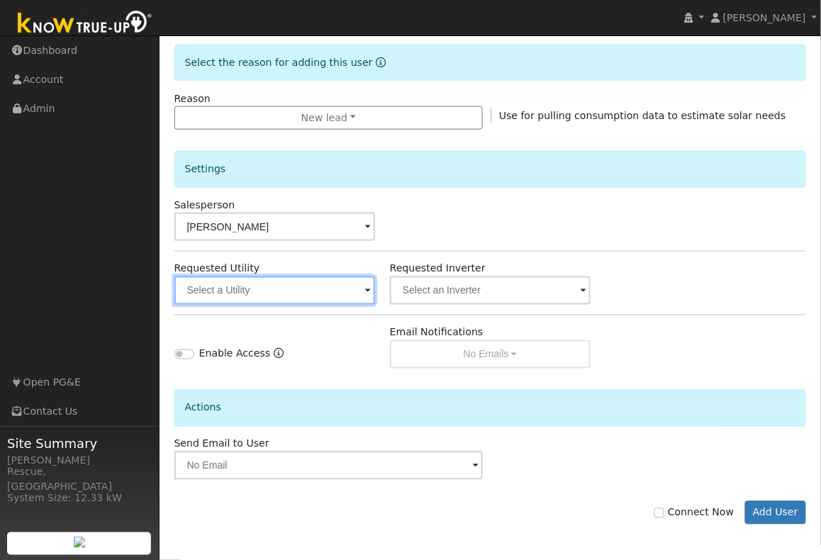
drag, startPoint x: 319, startPoint y: 289, endPoint x: 322, endPoint y: 300, distance: 11.0
click at [319, 289] on input "text" at bounding box center [274, 291] width 201 height 28
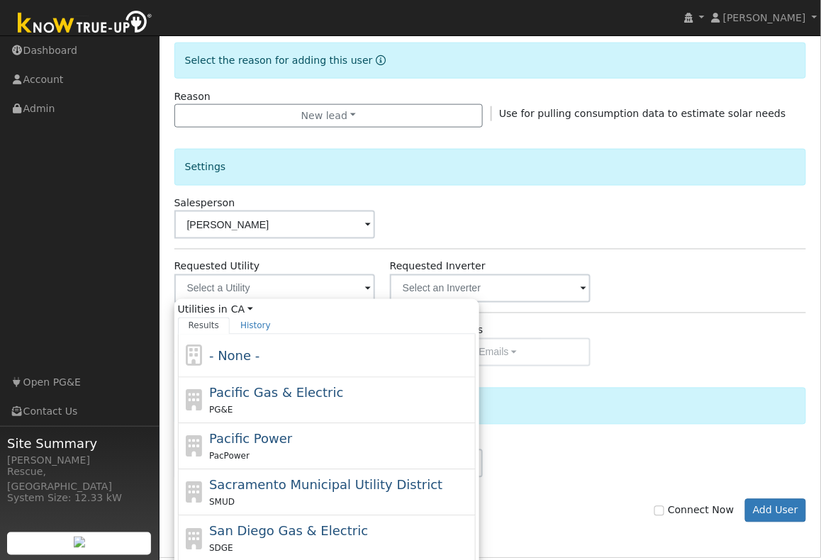
click at [311, 398] on span "Pacific Gas & Electric" at bounding box center [276, 393] width 134 height 15
type input "Pacific Gas & Electric"
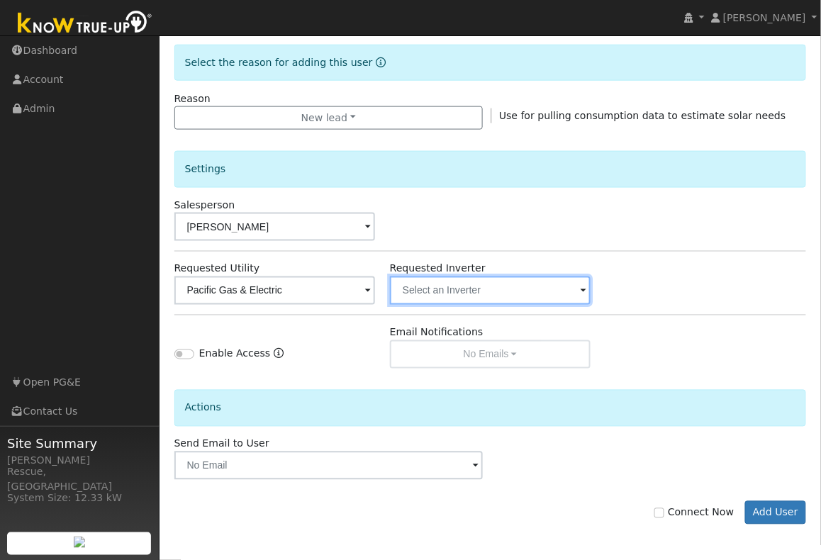
drag, startPoint x: 543, startPoint y: 283, endPoint x: 543, endPoint y: 293, distance: 9.9
click at [543, 284] on input "text" at bounding box center [490, 291] width 201 height 28
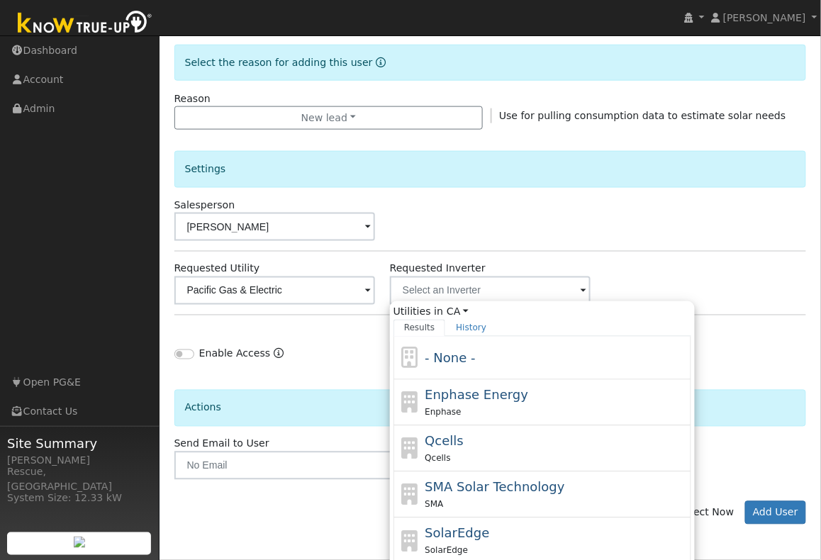
click at [507, 376] on div "- None -" at bounding box center [543, 358] width 298 height 43
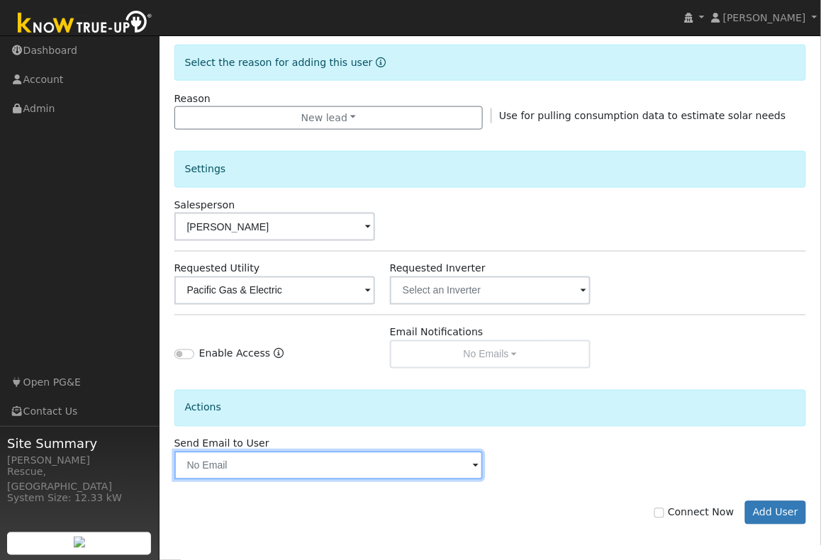
click at [443, 474] on input "text" at bounding box center [328, 466] width 308 height 28
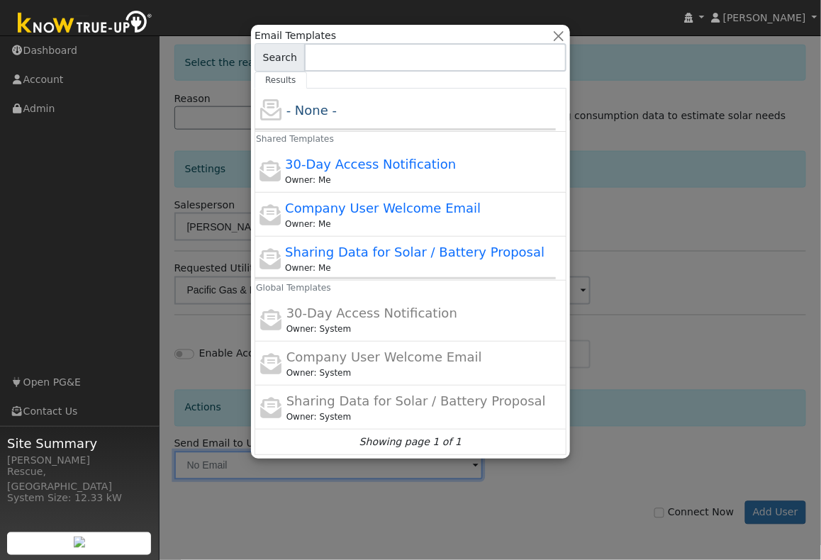
click at [622, 419] on div at bounding box center [410, 280] width 821 height 560
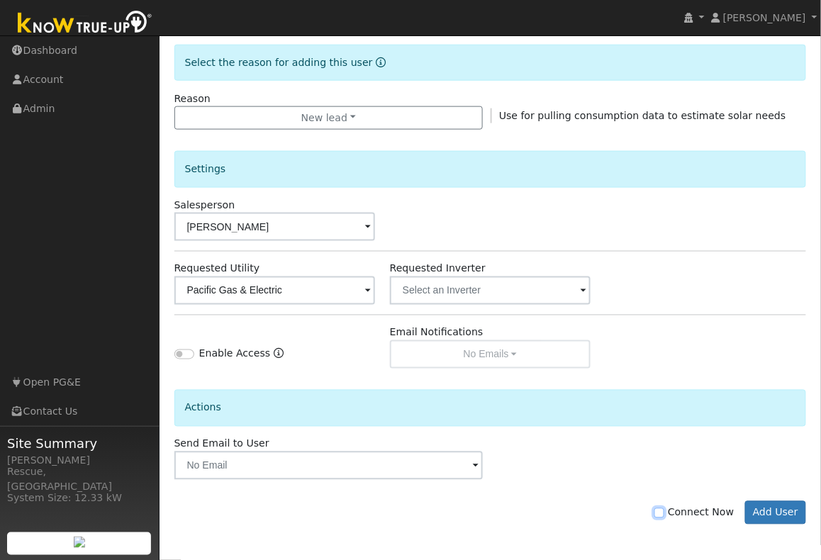
drag, startPoint x: 665, startPoint y: 511, endPoint x: 683, endPoint y: 519, distance: 19.7
click at [664, 511] on input "Connect Now" at bounding box center [659, 513] width 10 height 10
checkbox input "true"
click at [785, 514] on button "Add User" at bounding box center [776, 513] width 62 height 24
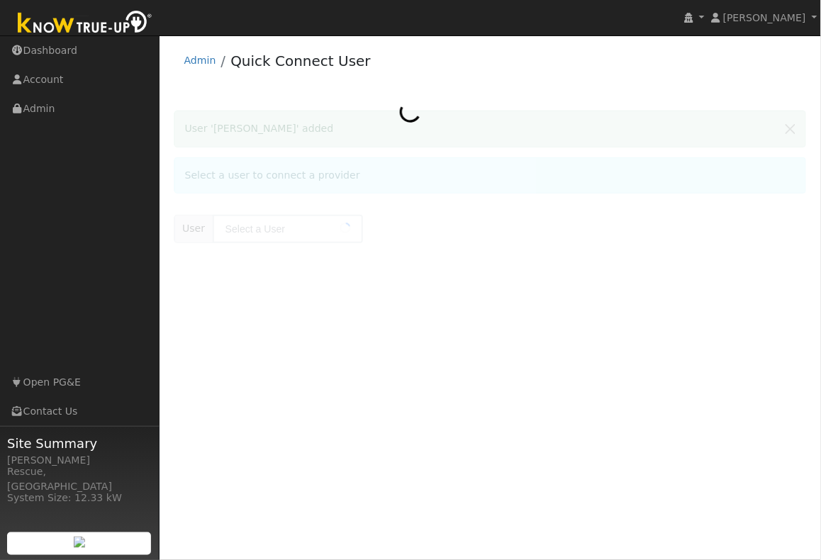
type input "[PERSON_NAME]"
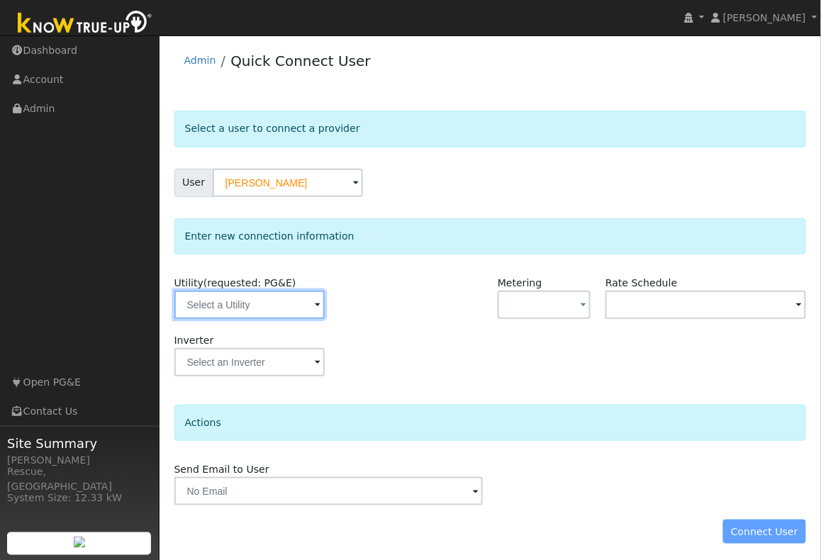
click at [262, 302] on input "text" at bounding box center [249, 305] width 150 height 28
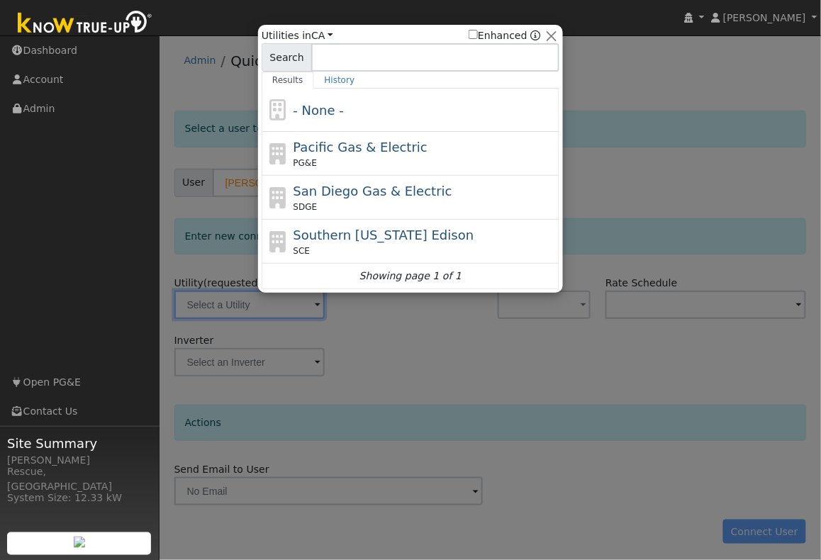
click at [422, 148] on div "Pacific Gas & Electric PG&E" at bounding box center [425, 154] width 263 height 32
type input "PG&E"
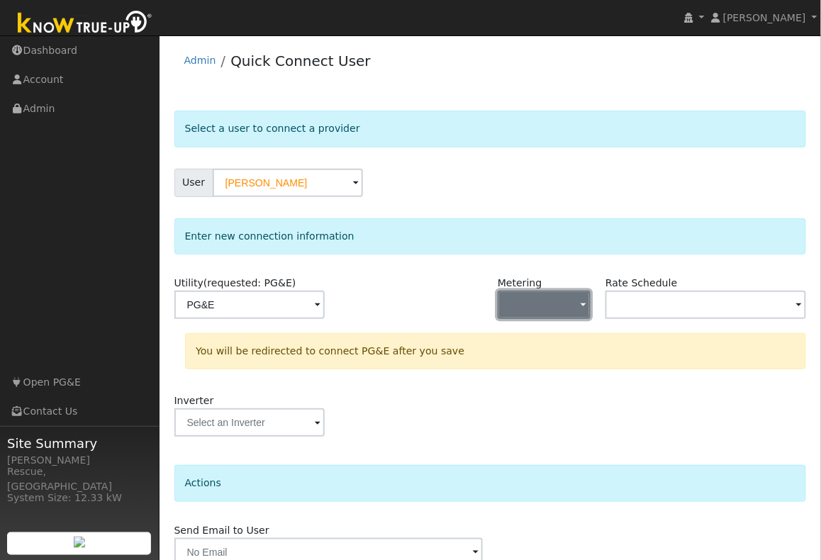
click at [522, 296] on button "button" at bounding box center [544, 305] width 93 height 28
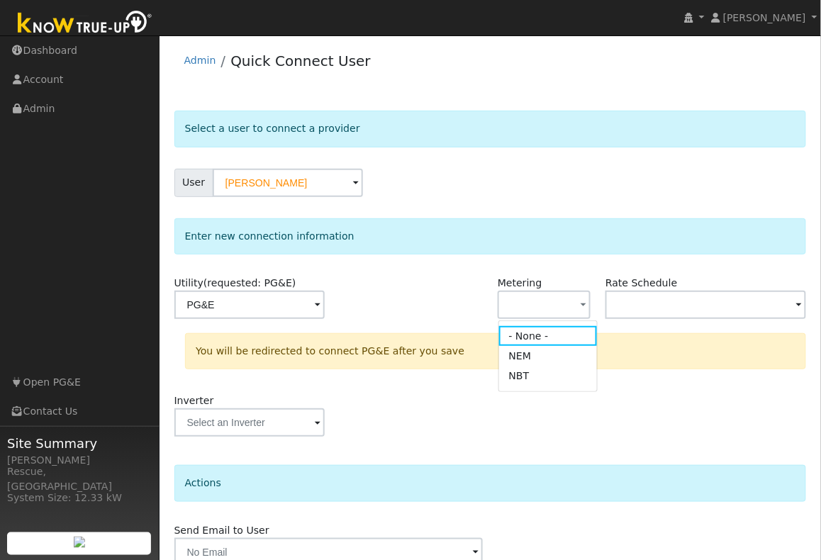
click at [534, 381] on link "NBT" at bounding box center [548, 377] width 99 height 20
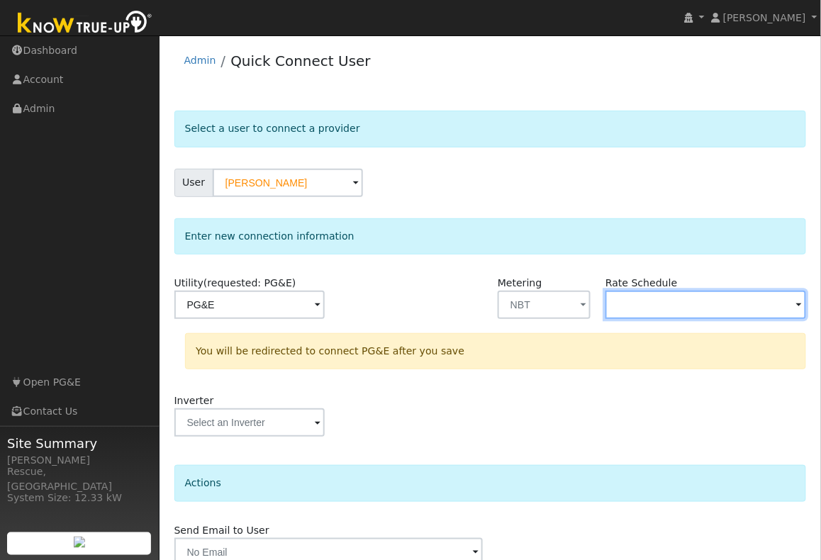
click at [657, 293] on input "text" at bounding box center [706, 305] width 201 height 28
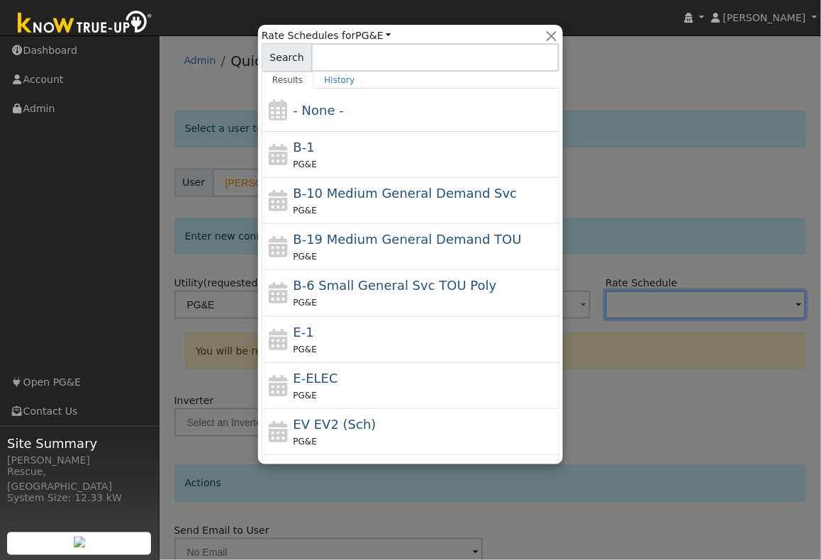
click at [381, 381] on div "E-ELEC PG&E" at bounding box center [425, 386] width 263 height 34
type input "E-ELEC"
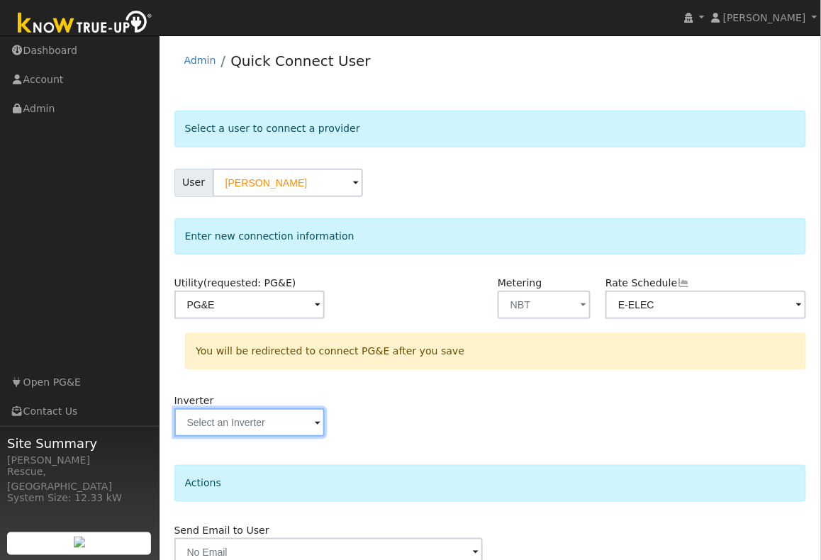
click at [260, 428] on input "text" at bounding box center [249, 422] width 150 height 28
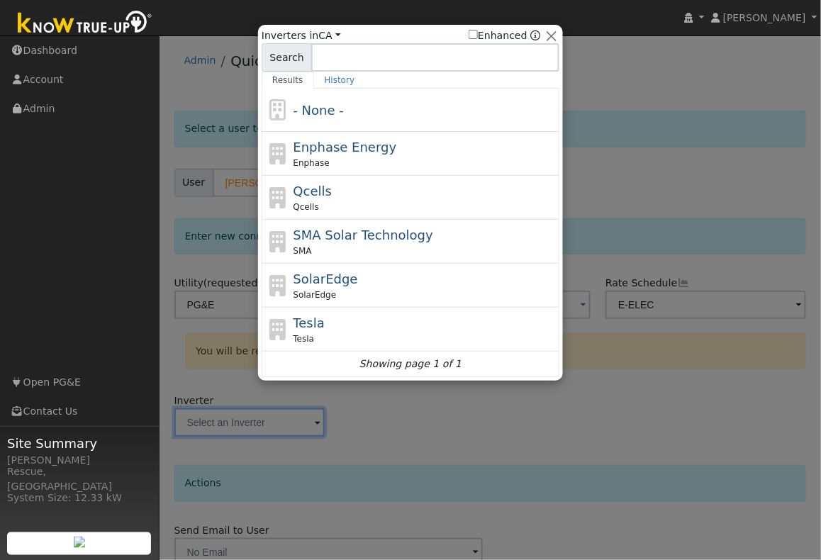
drag, startPoint x: 403, startPoint y: 116, endPoint x: 413, endPoint y: 140, distance: 26.1
click at [403, 116] on div "- None -" at bounding box center [425, 110] width 263 height 19
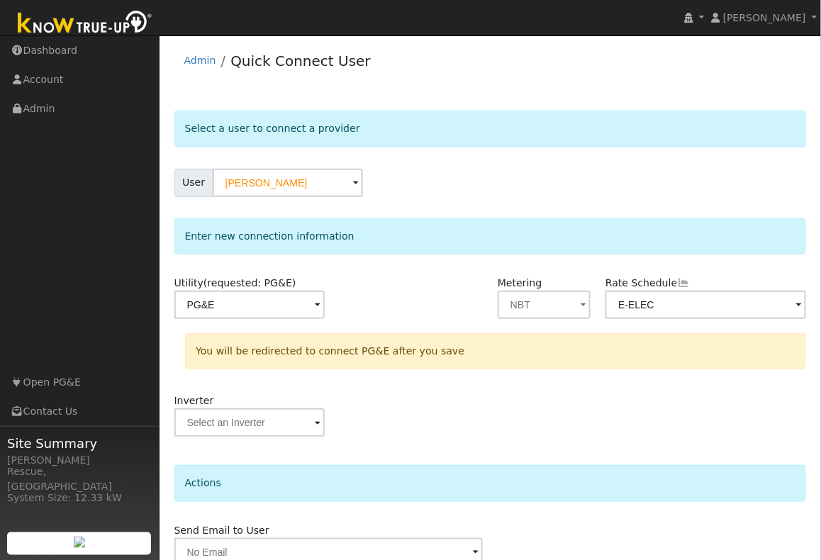
scroll to position [65, 0]
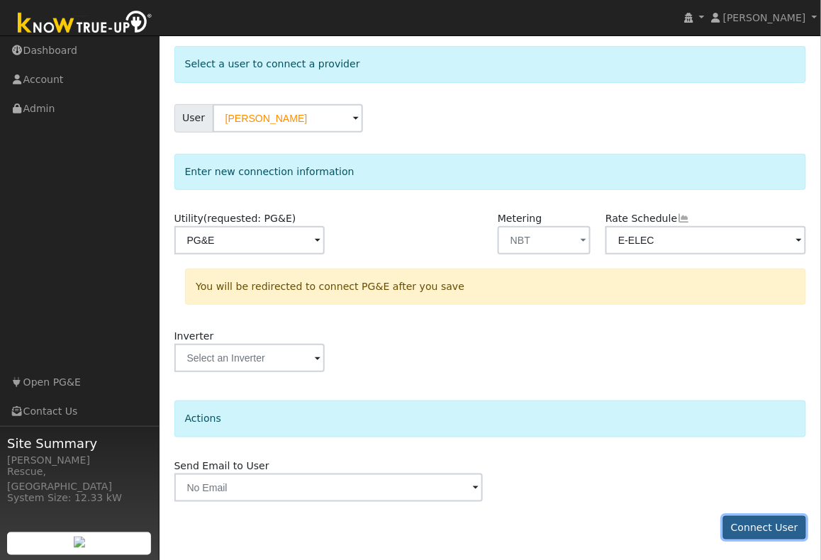
click at [776, 520] on button "Connect User" at bounding box center [765, 528] width 84 height 24
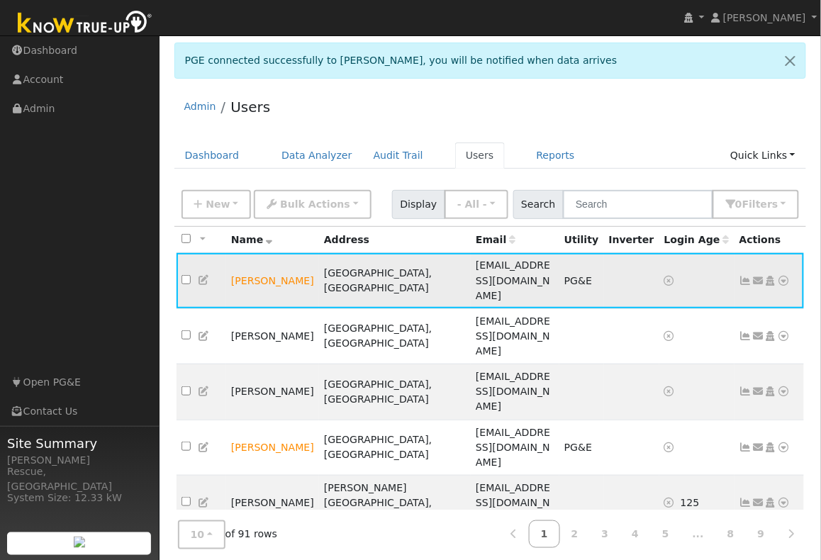
click at [786, 276] on icon at bounding box center [784, 281] width 13 height 10
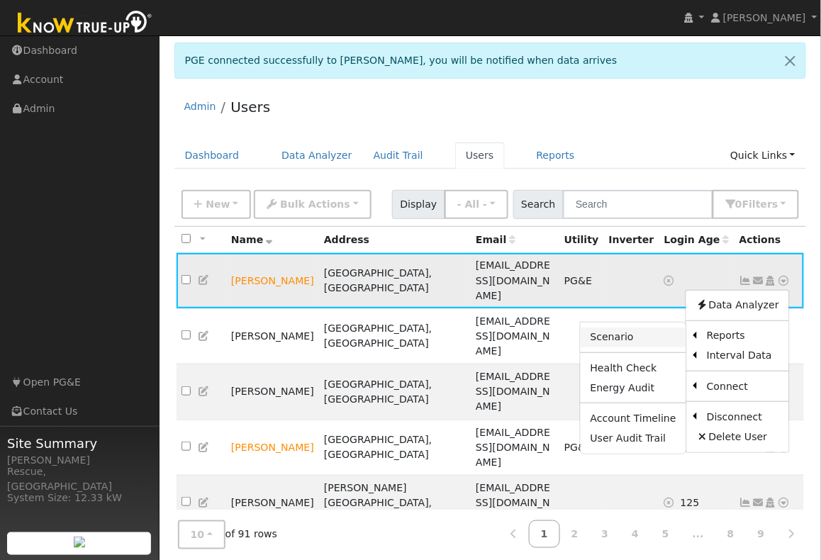
click at [650, 328] on link "Scenario" at bounding box center [634, 338] width 106 height 20
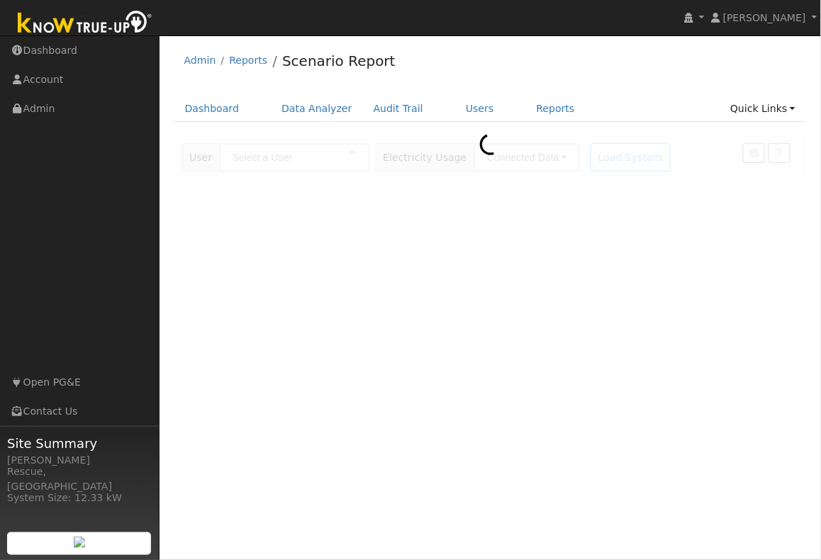
type input "[PERSON_NAME]"
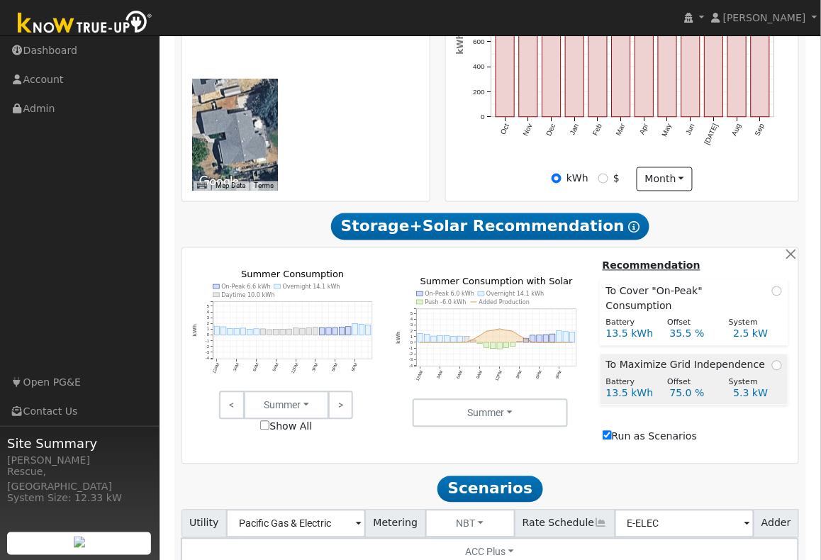
scroll to position [481, 0]
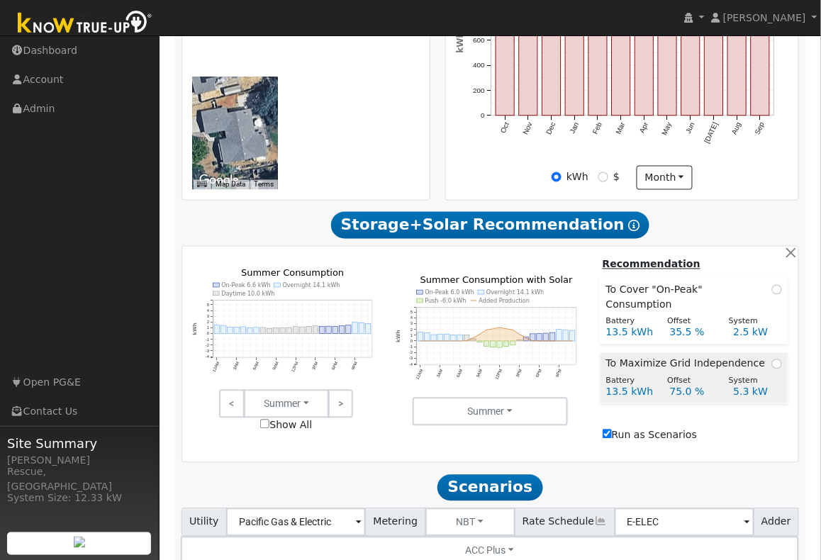
click at [772, 357] on span at bounding box center [777, 364] width 10 height 15
radio input "true"
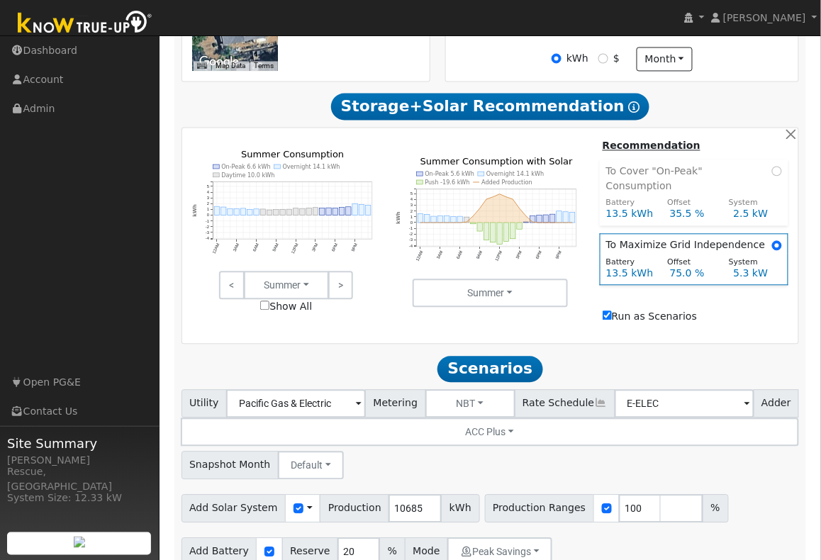
scroll to position [643, 0]
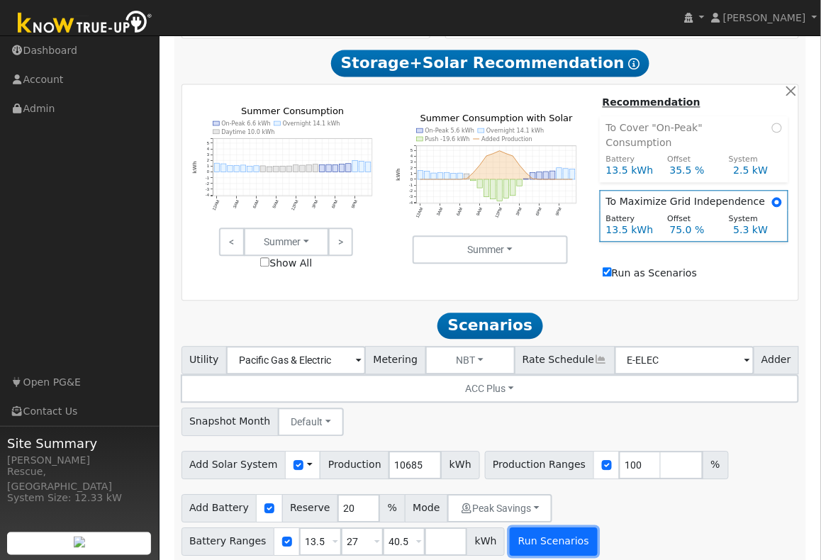
click at [557, 538] on button "Run Scenarios" at bounding box center [553, 542] width 87 height 28
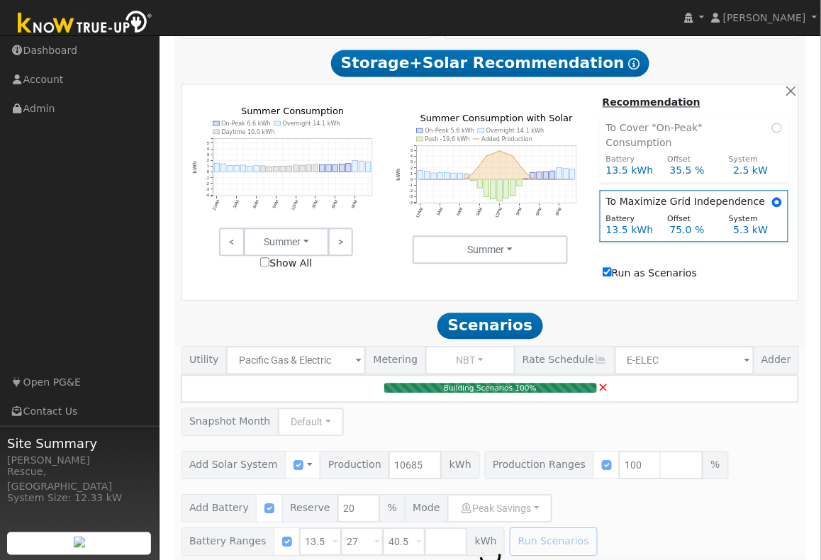
type input "5.3"
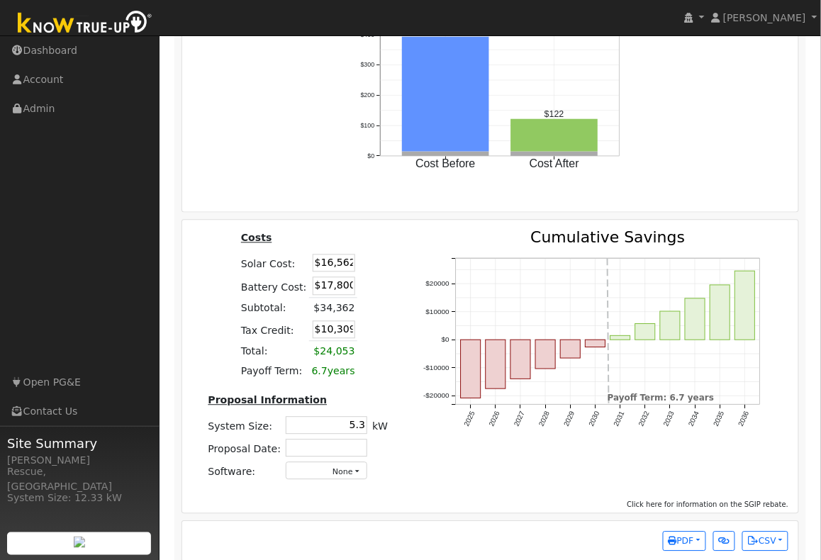
scroll to position [1796, 0]
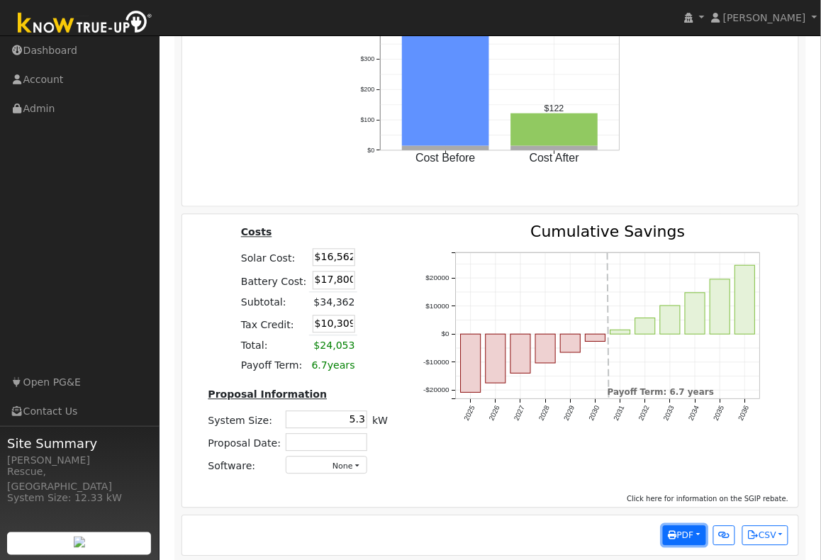
click at [693, 526] on button "PDF" at bounding box center [684, 536] width 43 height 20
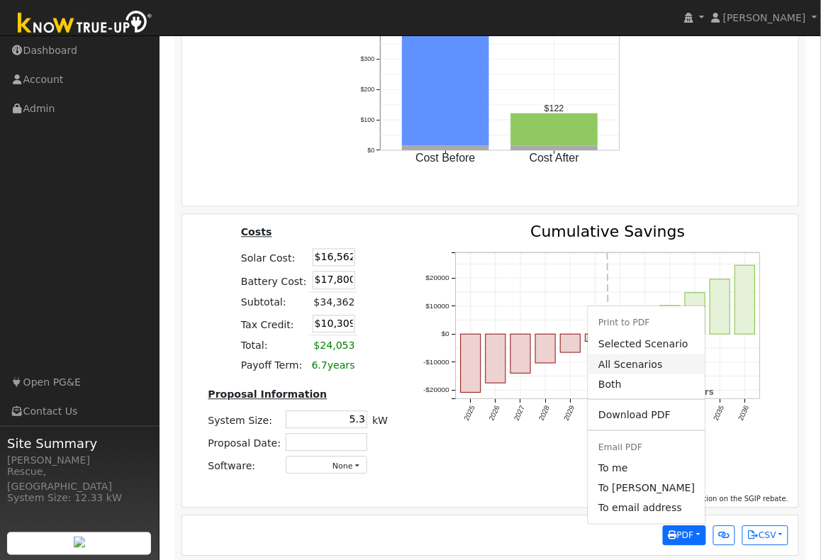
click at [639, 364] on link "All Scenarios" at bounding box center [647, 365] width 116 height 20
